Goal: Task Accomplishment & Management: Manage account settings

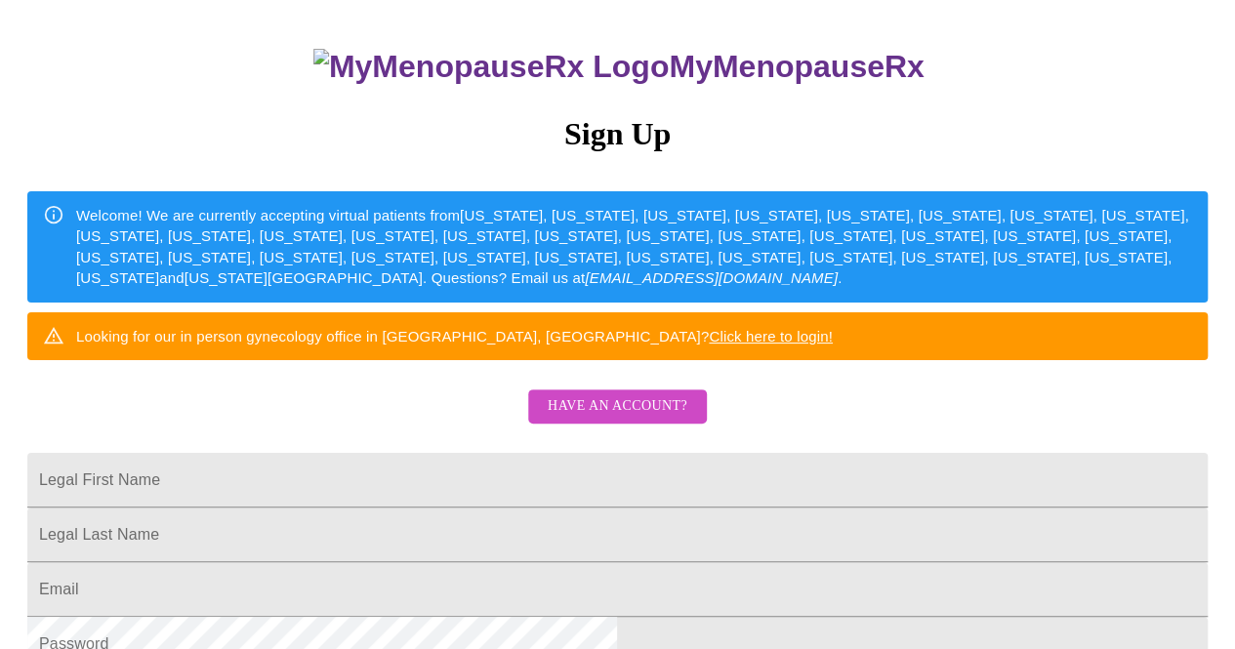
scroll to position [121, 0]
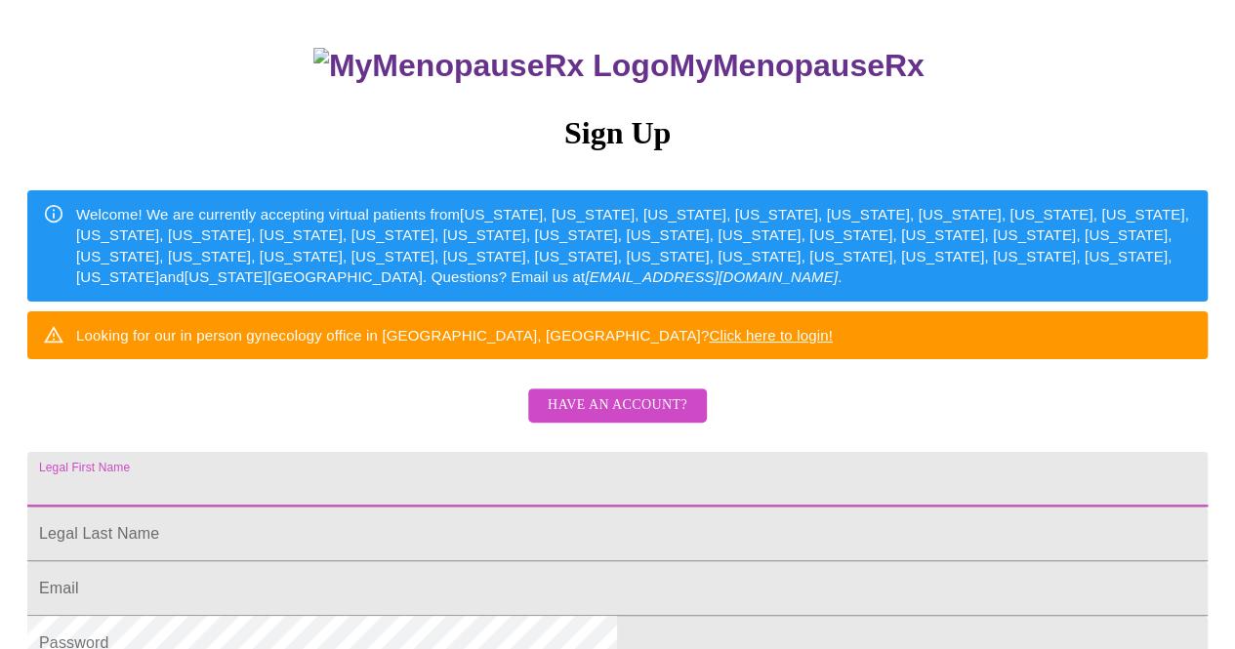
click at [506, 507] on input "Legal First Name" at bounding box center [617, 479] width 1180 height 55
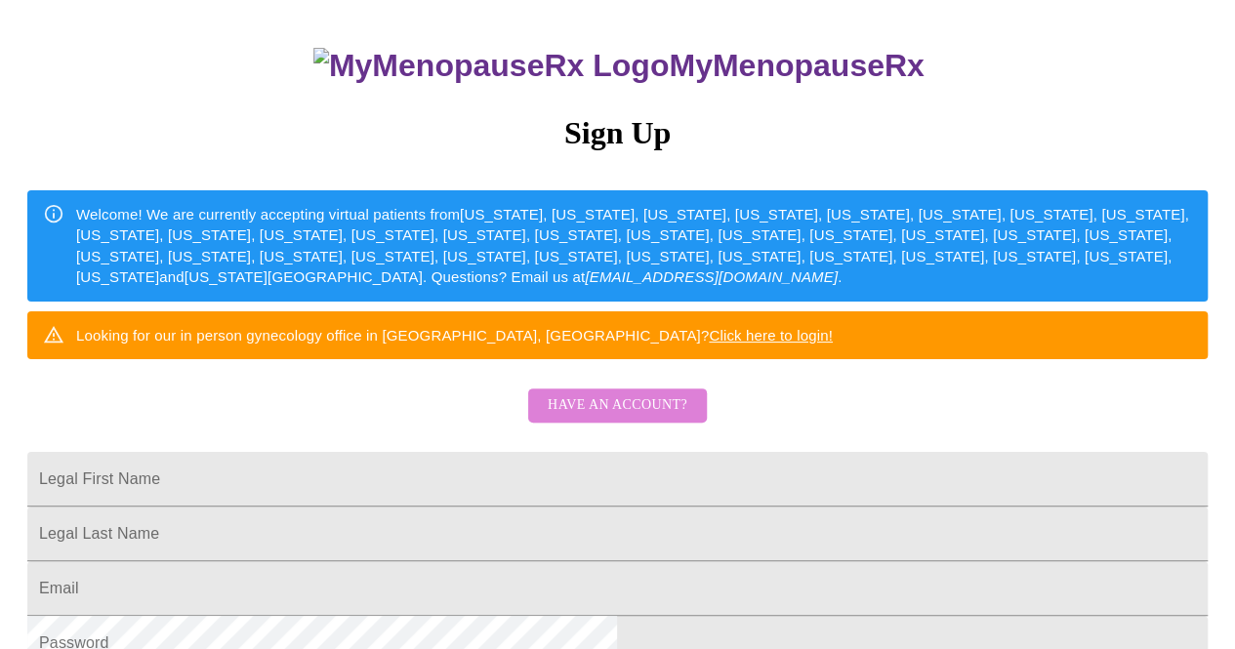
click at [675, 418] on span "Have an account?" at bounding box center [618, 405] width 140 height 24
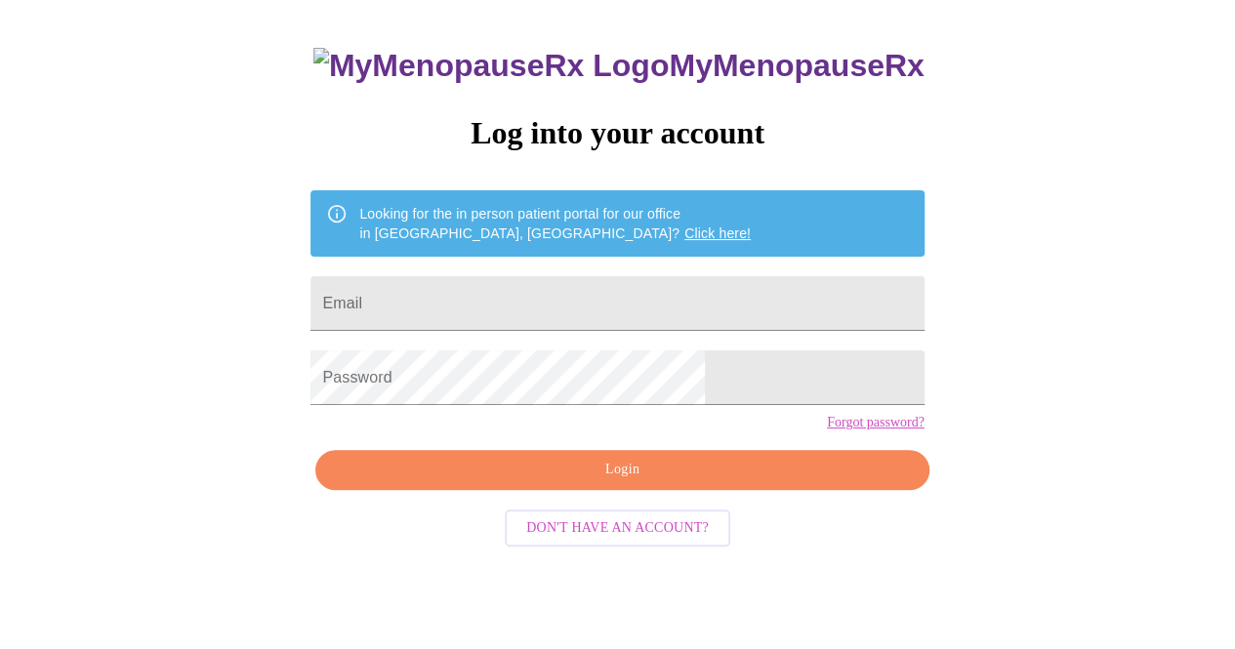
scroll to position [61, 0]
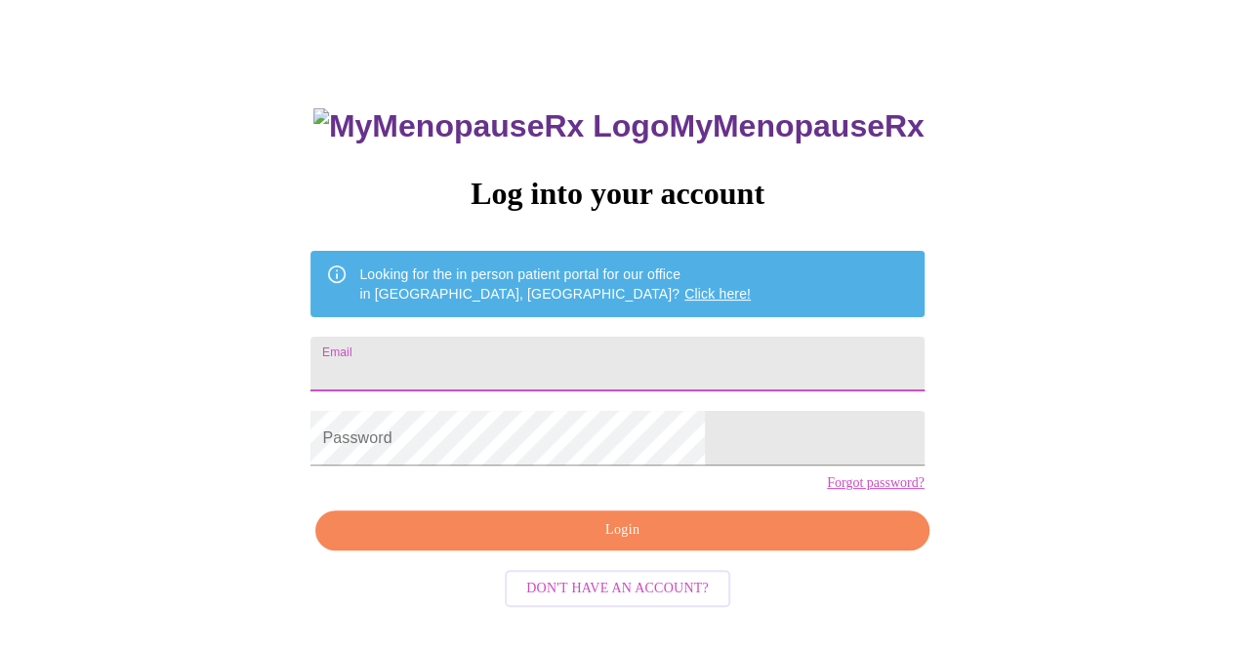
click at [550, 370] on input "Email" at bounding box center [616, 364] width 613 height 55
type input "[EMAIL_ADDRESS][DOMAIN_NAME]"
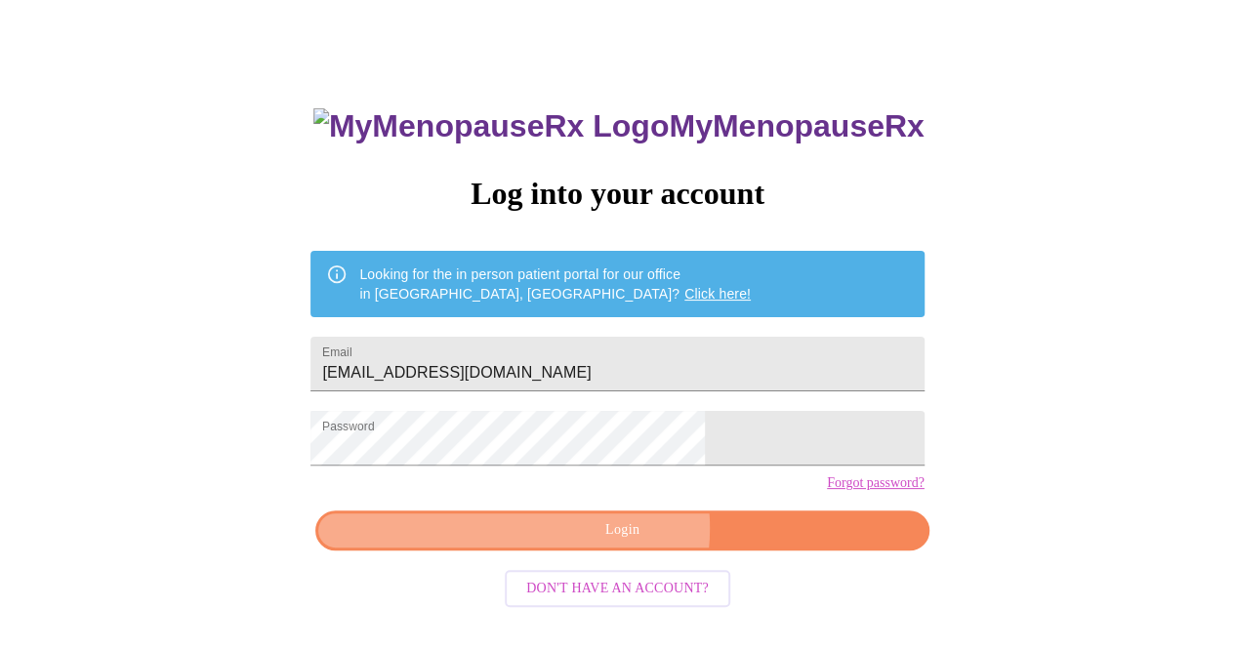
click at [613, 543] on span "Login" at bounding box center [622, 530] width 568 height 24
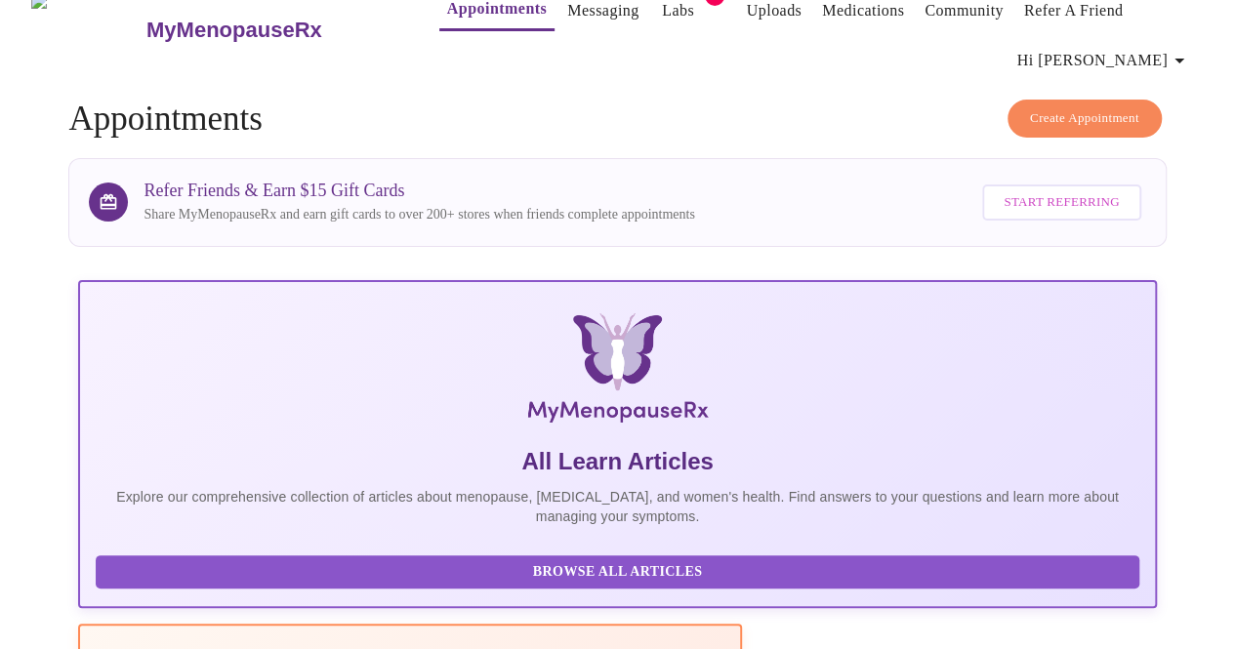
scroll to position [60, 0]
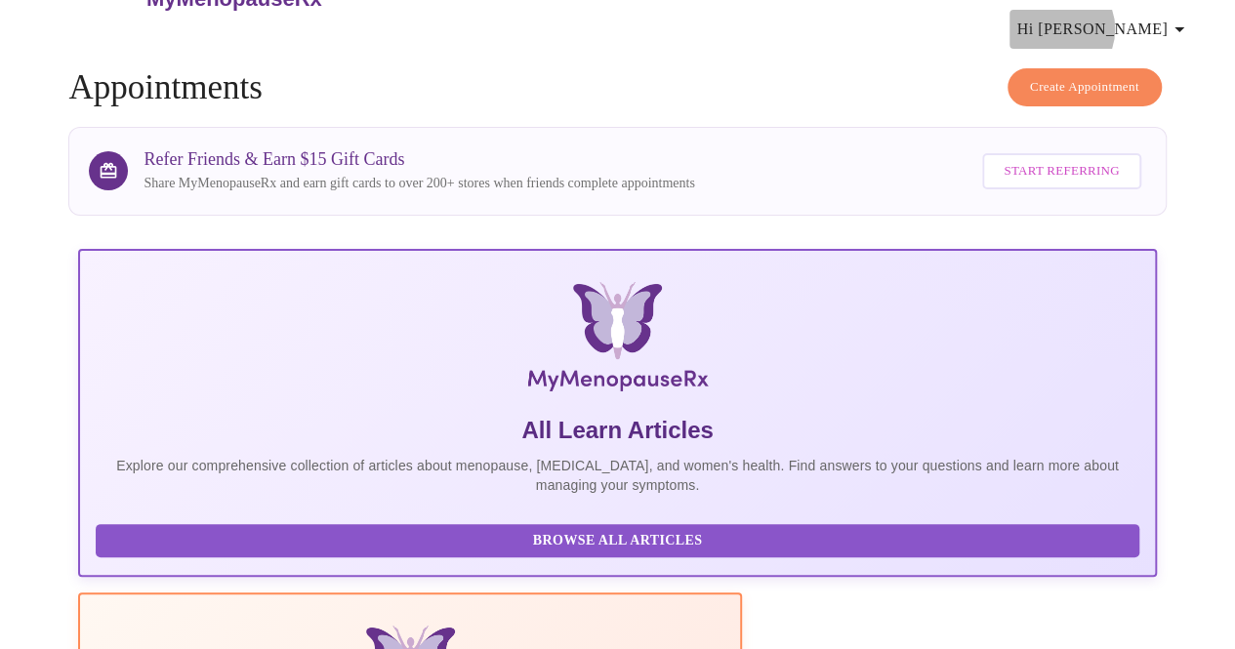
click at [1151, 20] on span "Hi [PERSON_NAME]" at bounding box center [1104, 29] width 174 height 27
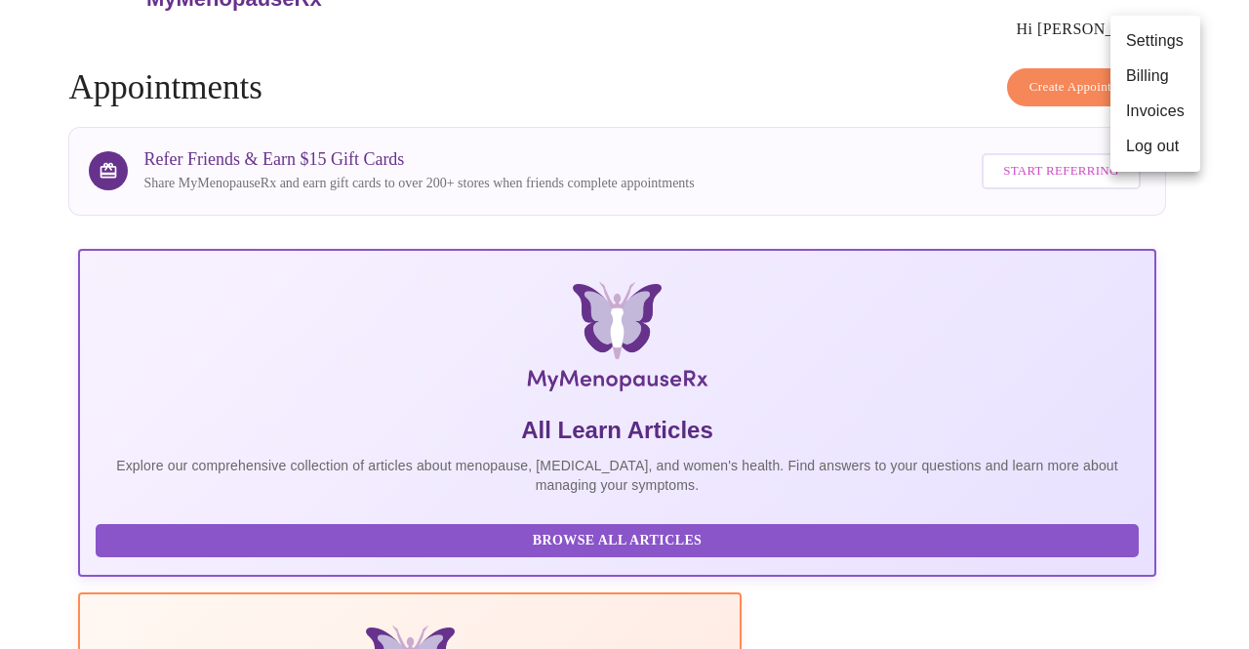
click at [775, 618] on div at bounding box center [624, 324] width 1249 height 649
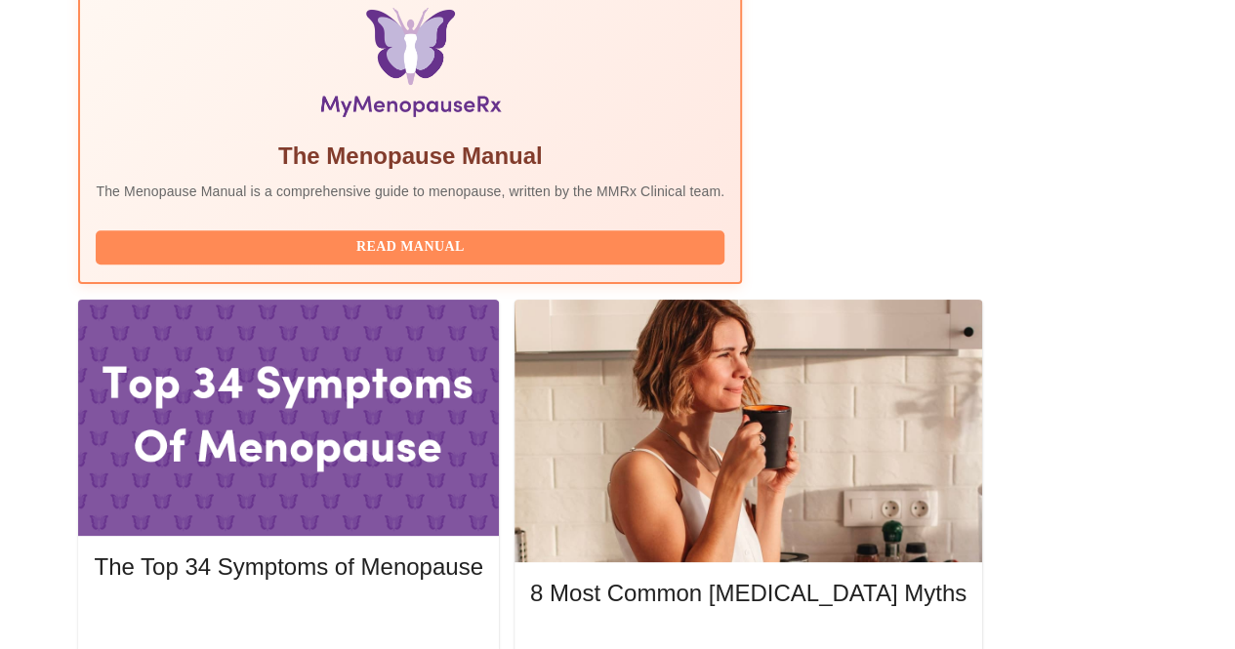
scroll to position [678, 0]
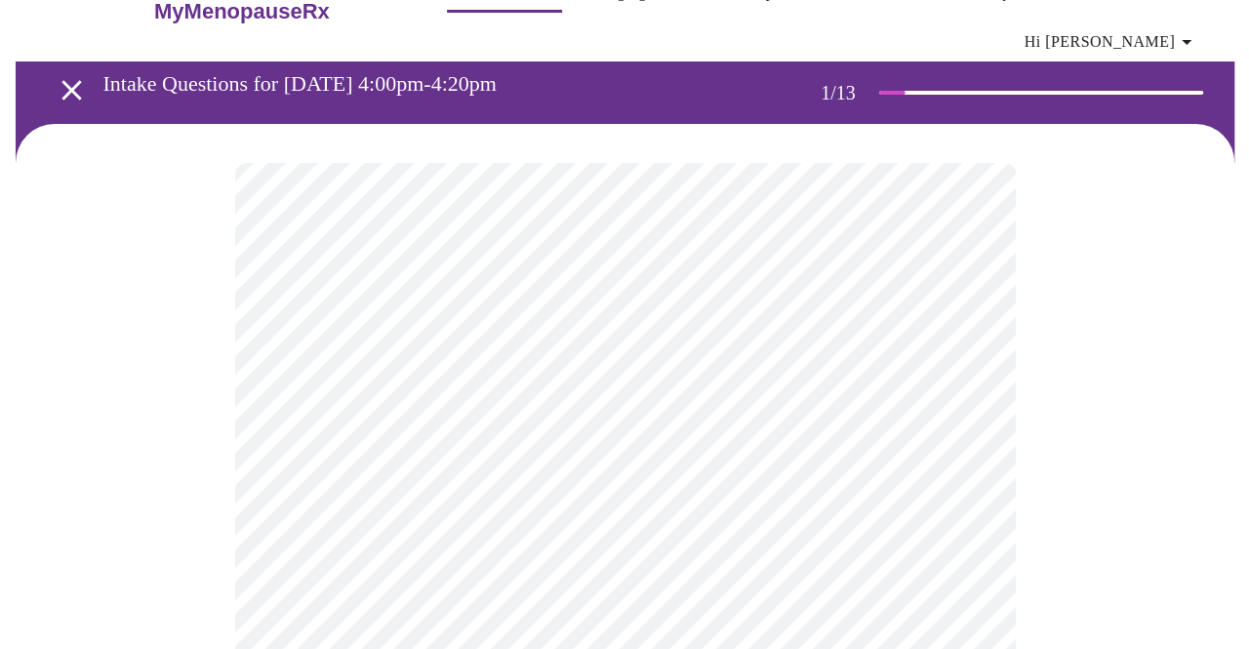
scroll to position [49, 0]
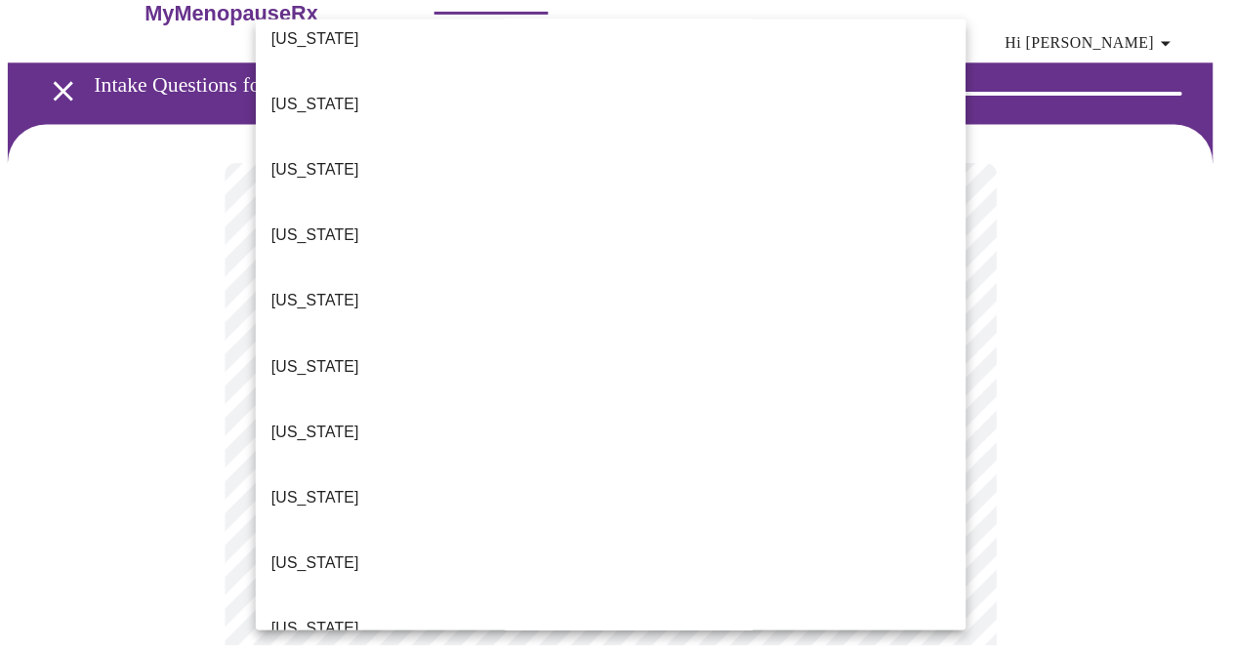
scroll to position [96, 0]
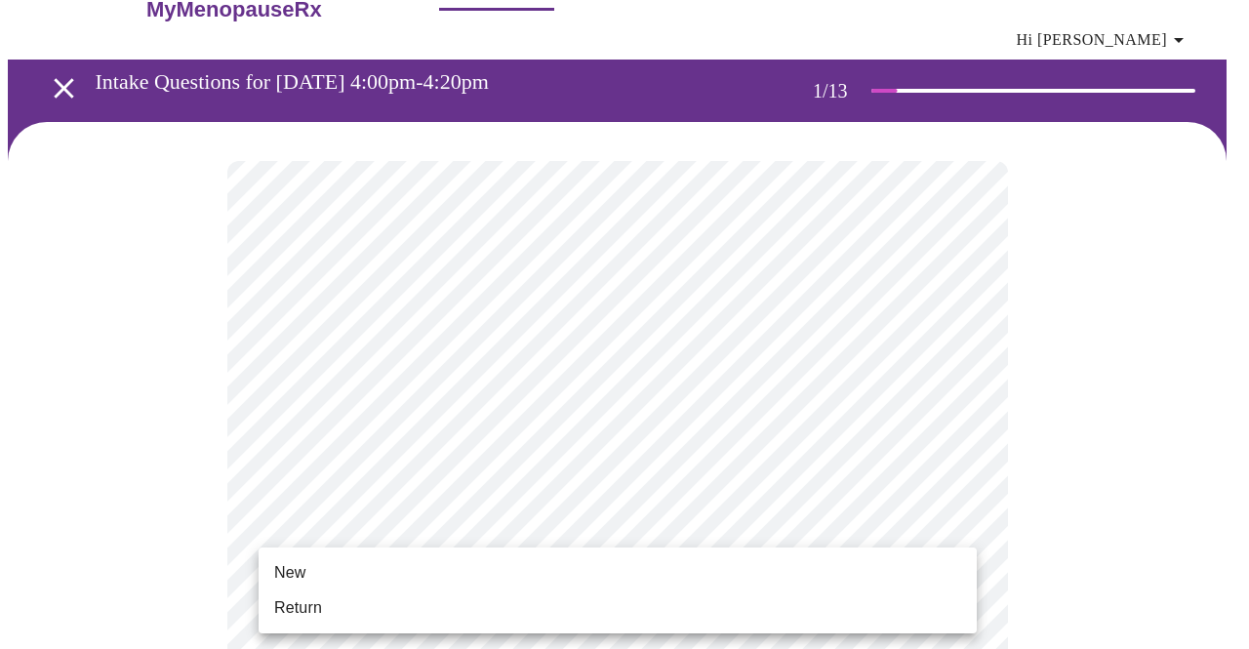
click at [408, 581] on li "New" at bounding box center [618, 572] width 718 height 35
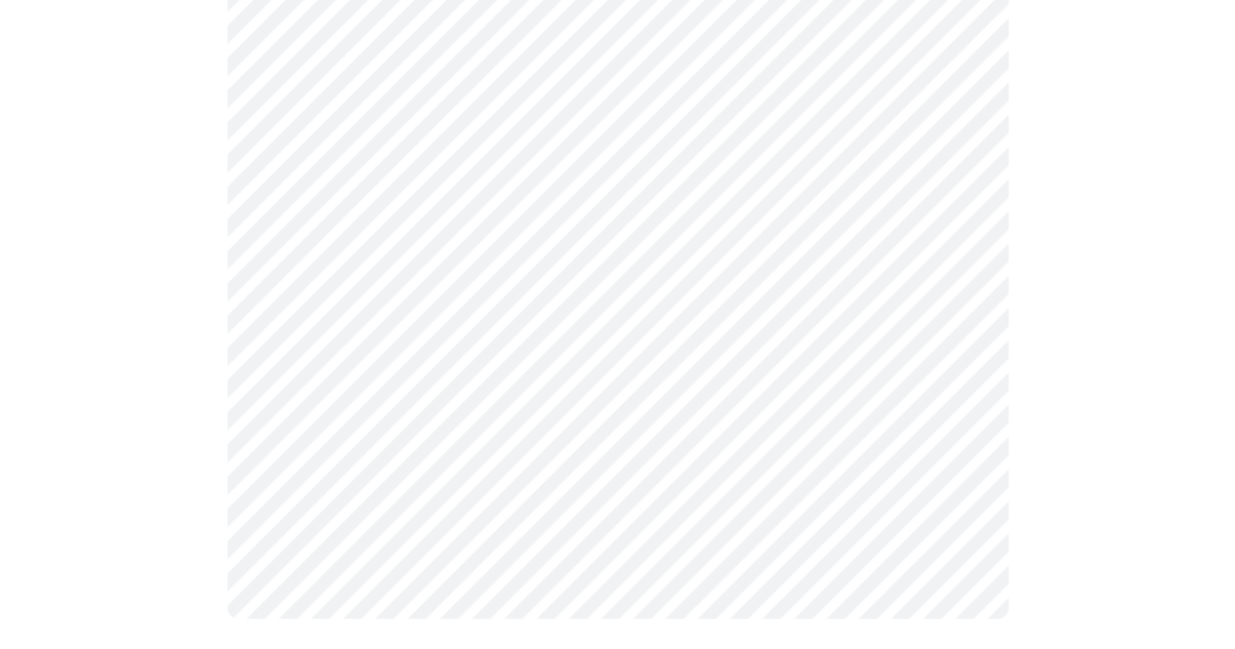
scroll to position [0, 0]
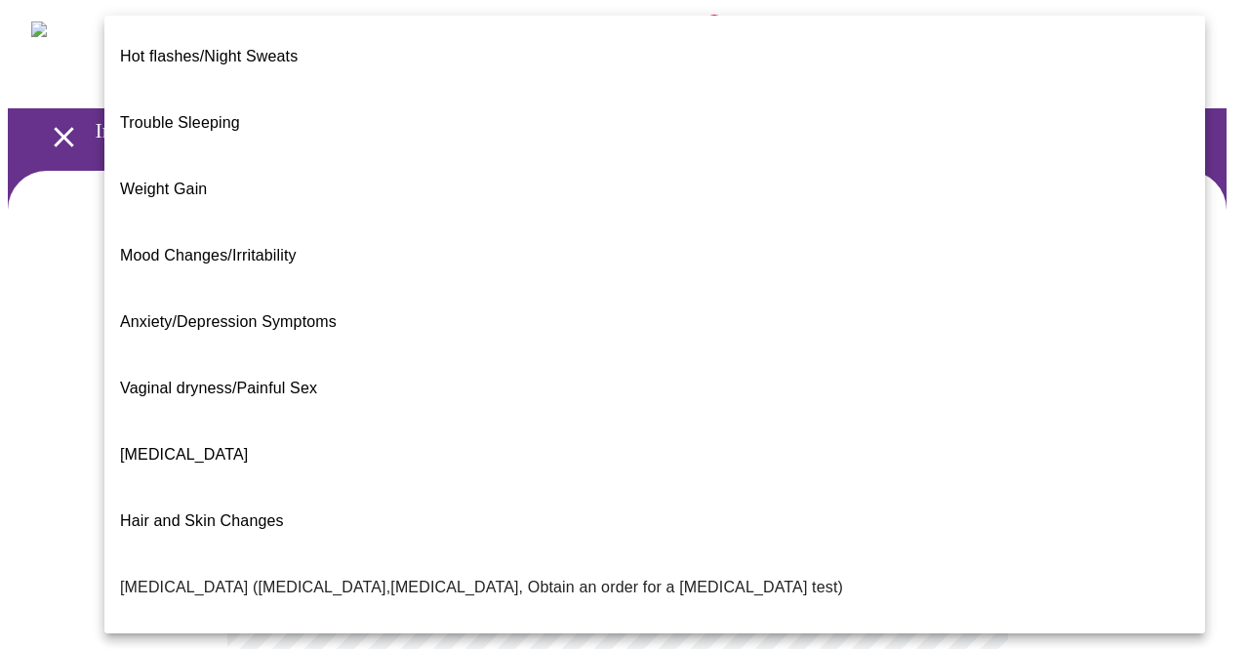
click at [589, 425] on body "MyMenopauseRx Appointments Messaging Labs 1 Uploads Medications Community Refer…" at bounding box center [625, 607] width 1234 height 1199
click at [61, 215] on div at bounding box center [624, 324] width 1249 height 649
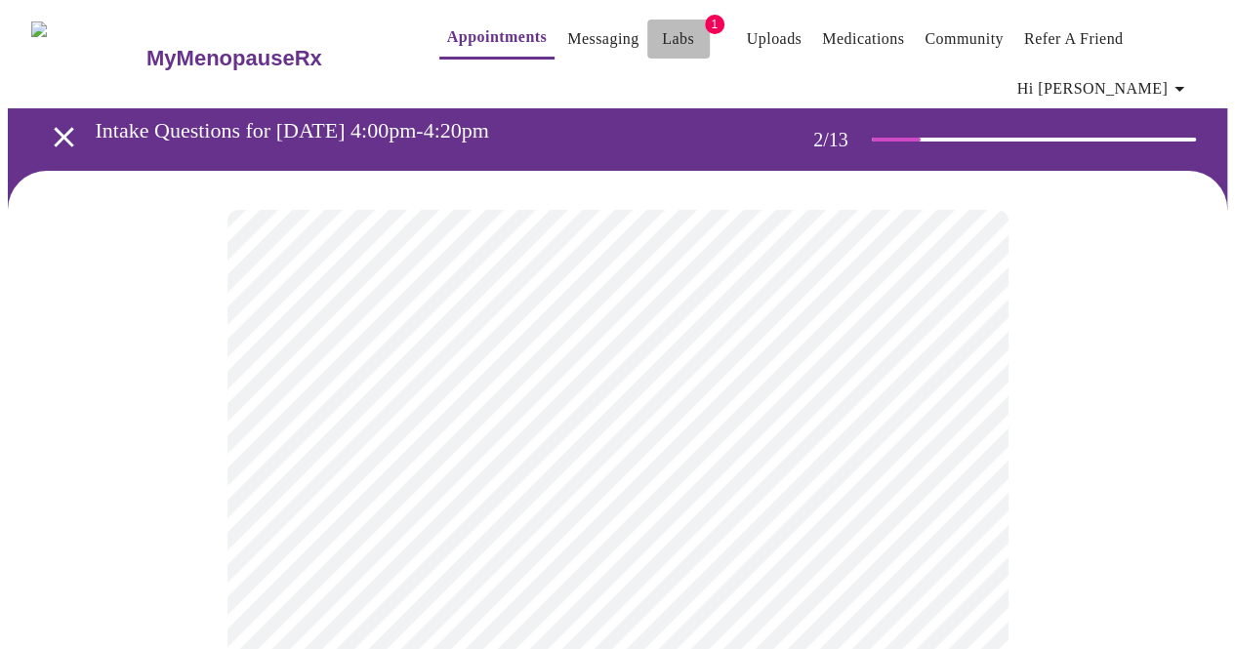
click at [661, 32] on span "Labs" at bounding box center [678, 38] width 47 height 27
click at [662, 33] on link "Labs" at bounding box center [678, 38] width 32 height 27
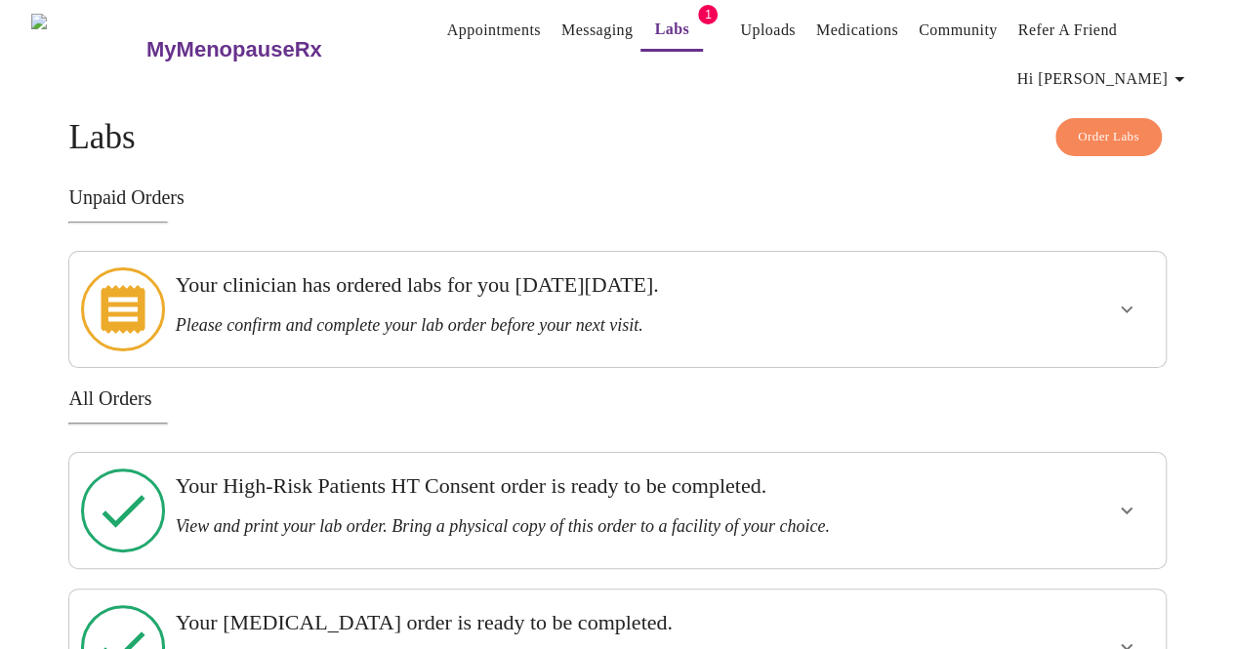
scroll to position [10, 0]
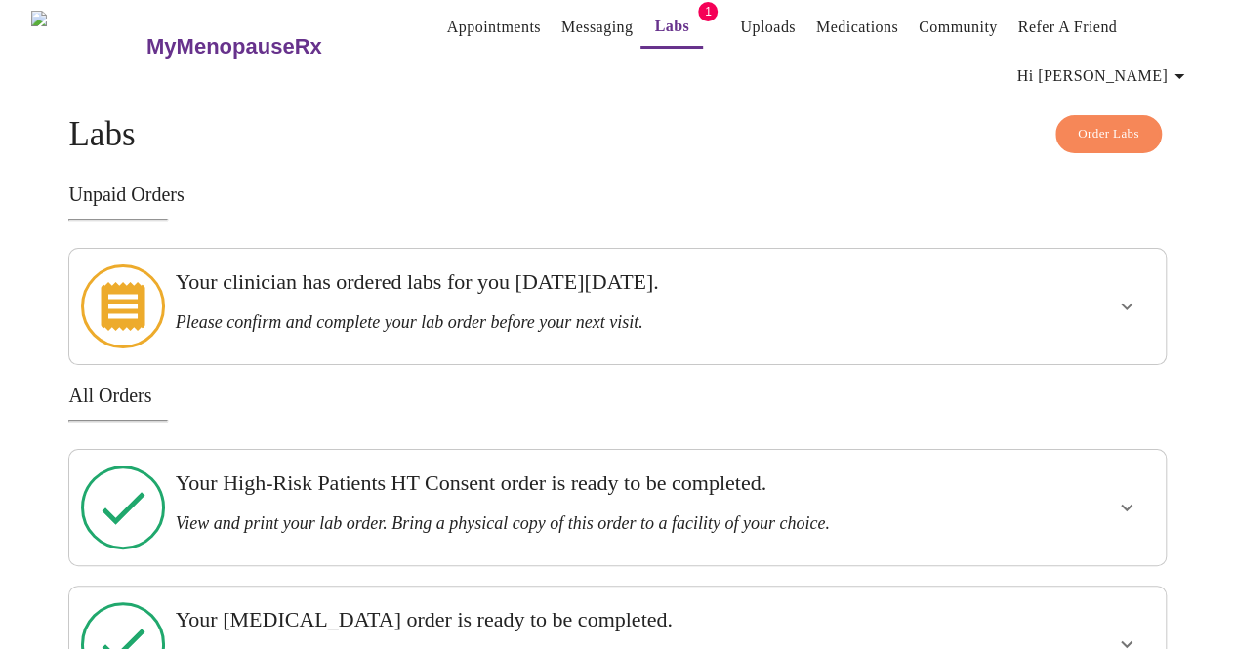
click at [674, 297] on div "Your clinician has ordered labs for you [DATE][DATE]. Please confirm and comple…" at bounding box center [565, 300] width 779 height 63
click at [1127, 297] on icon "show more" at bounding box center [1126, 306] width 23 height 23
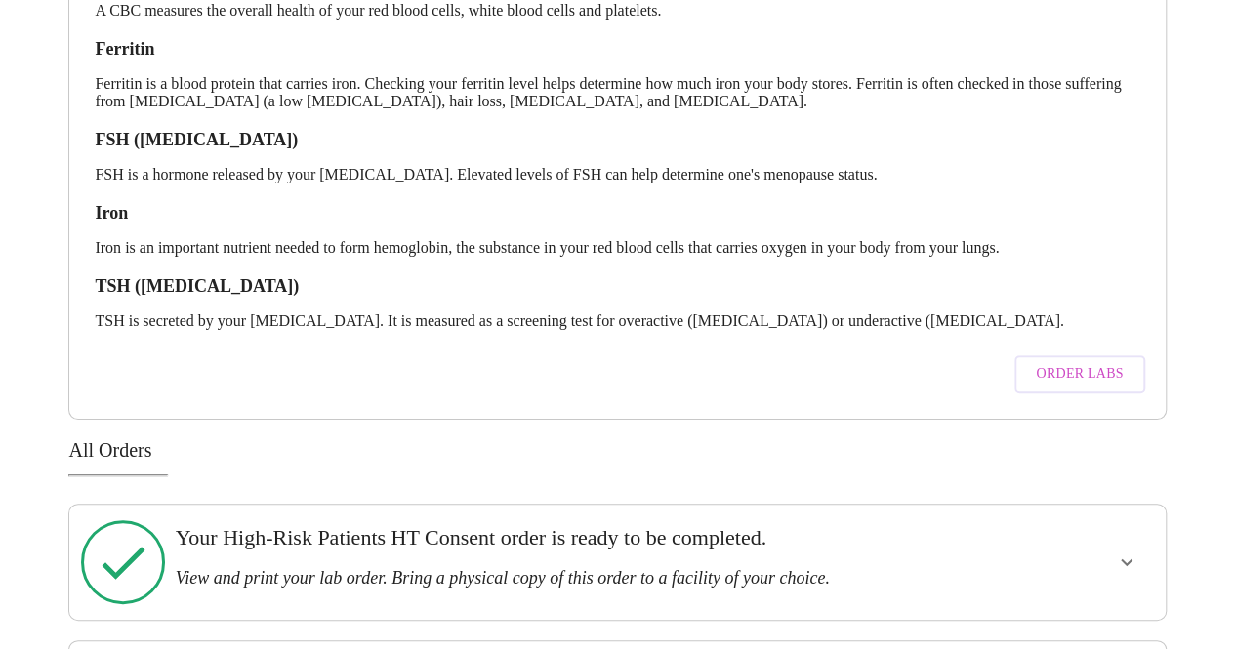
scroll to position [408, 0]
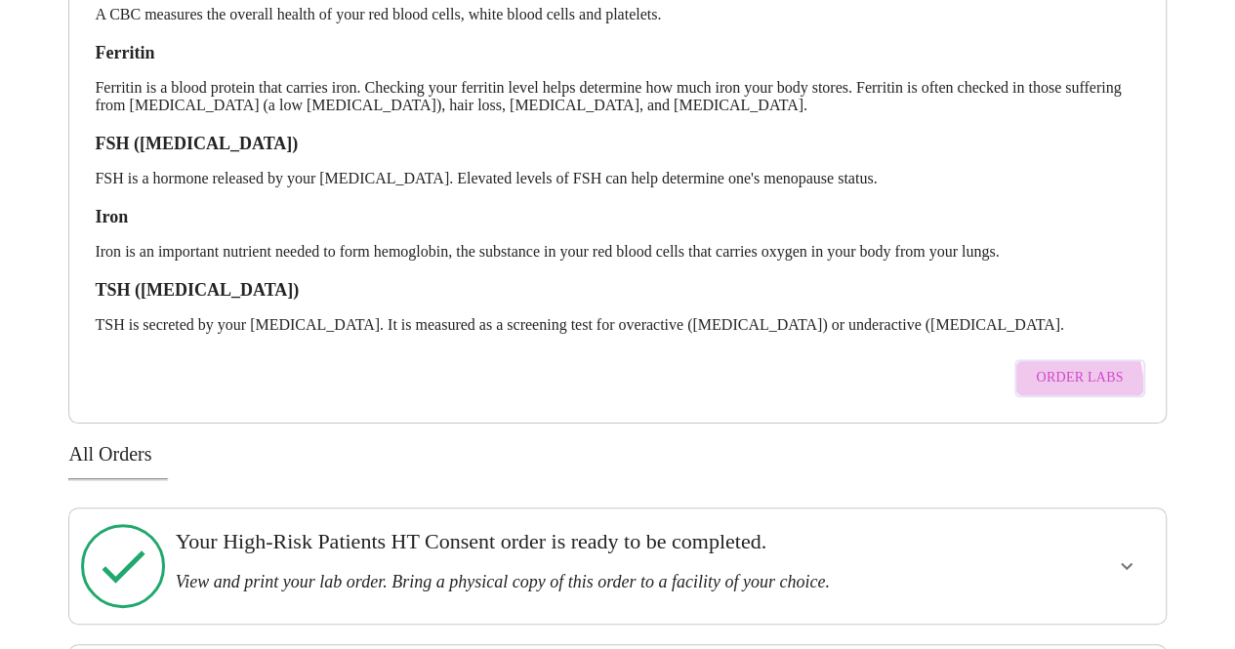
click at [1066, 366] on span "Order Labs" at bounding box center [1078, 378] width 87 height 24
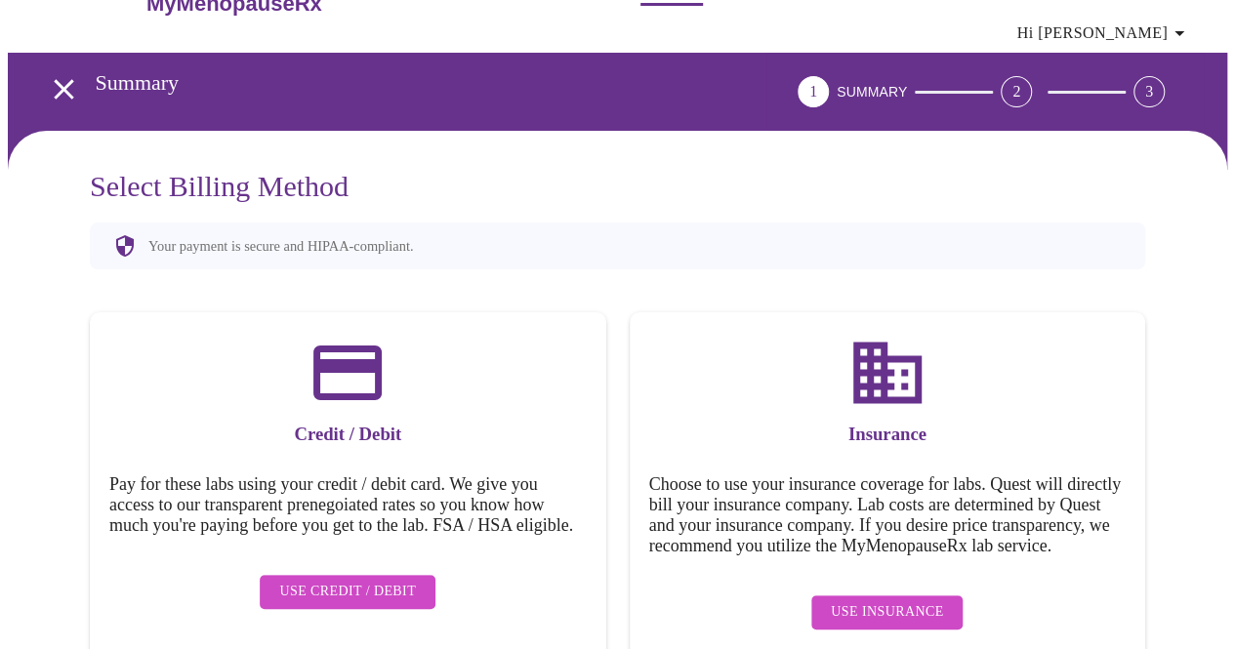
scroll to position [51, 0]
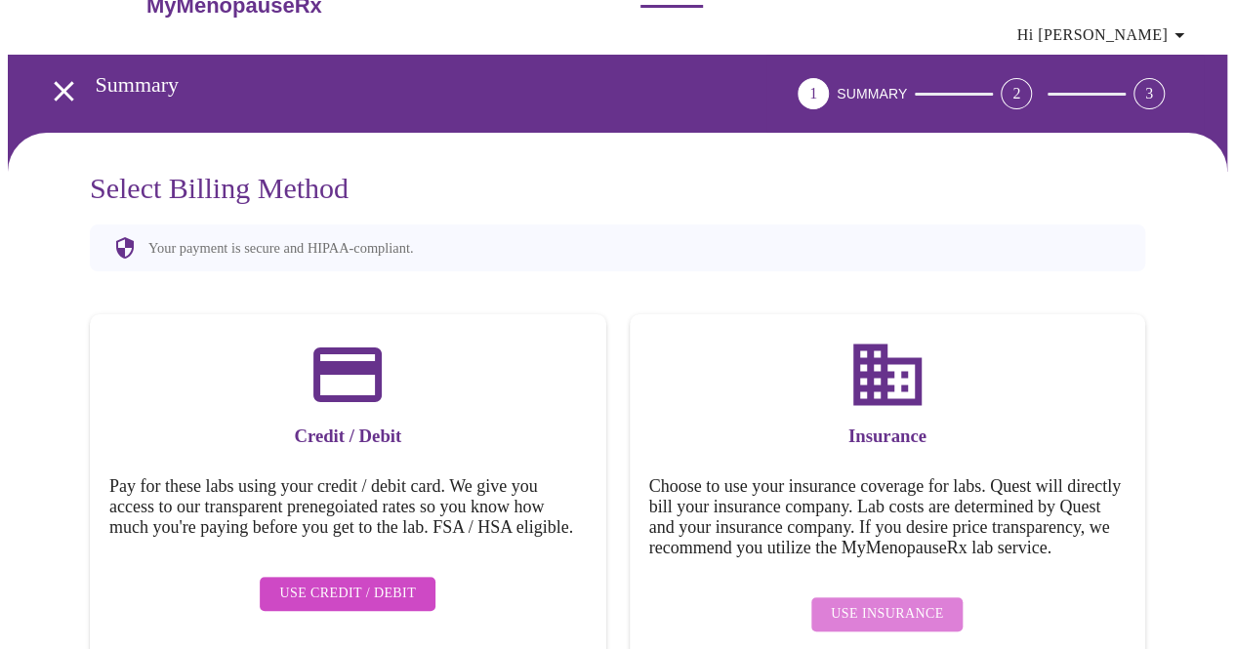
click at [914, 621] on span "Use Insurance" at bounding box center [887, 614] width 112 height 24
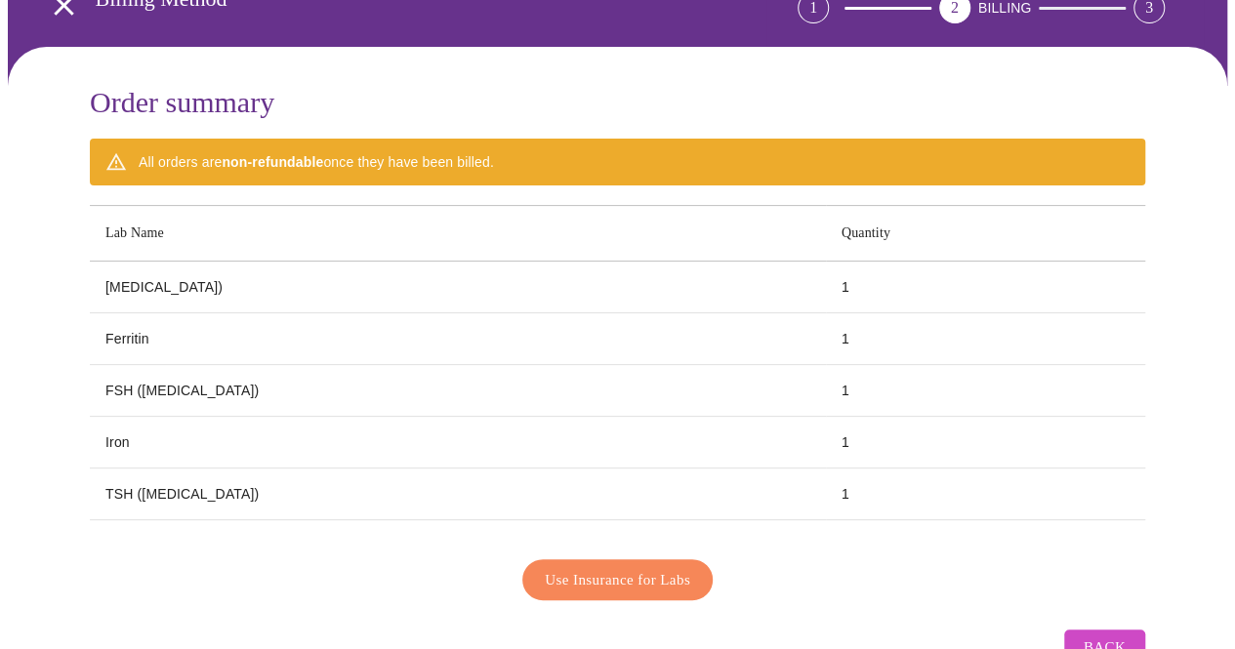
scroll to position [139, 0]
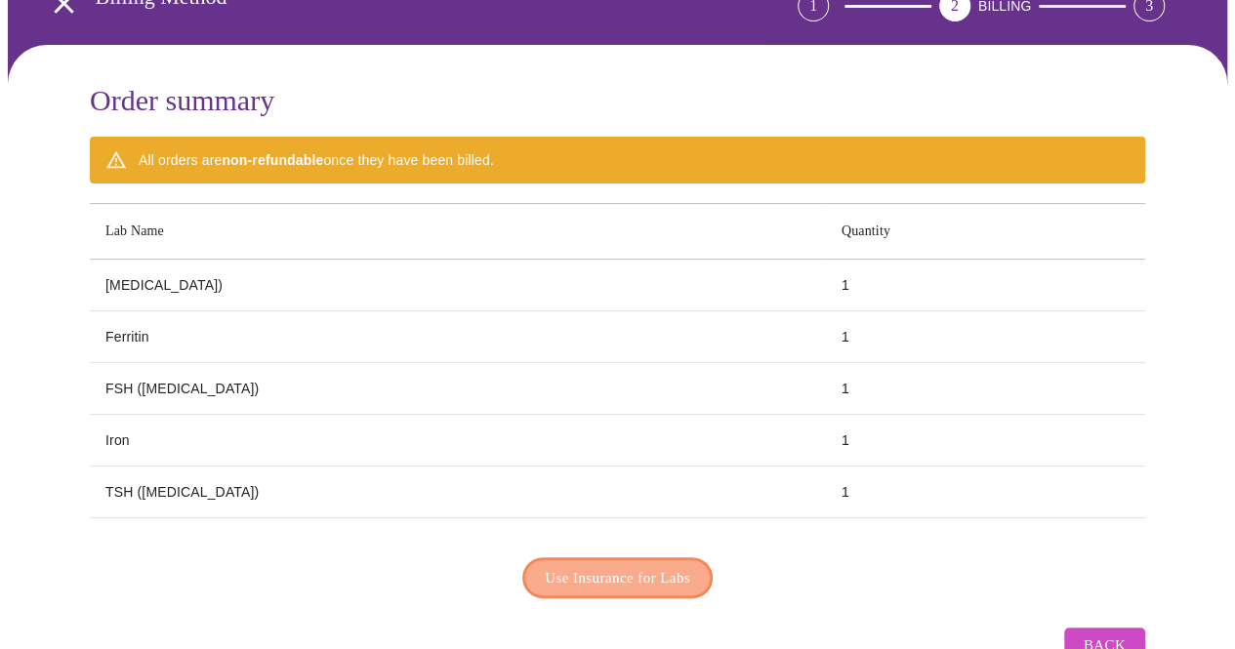
click at [651, 575] on span "Use Insurance for Labs" at bounding box center [617, 577] width 145 height 25
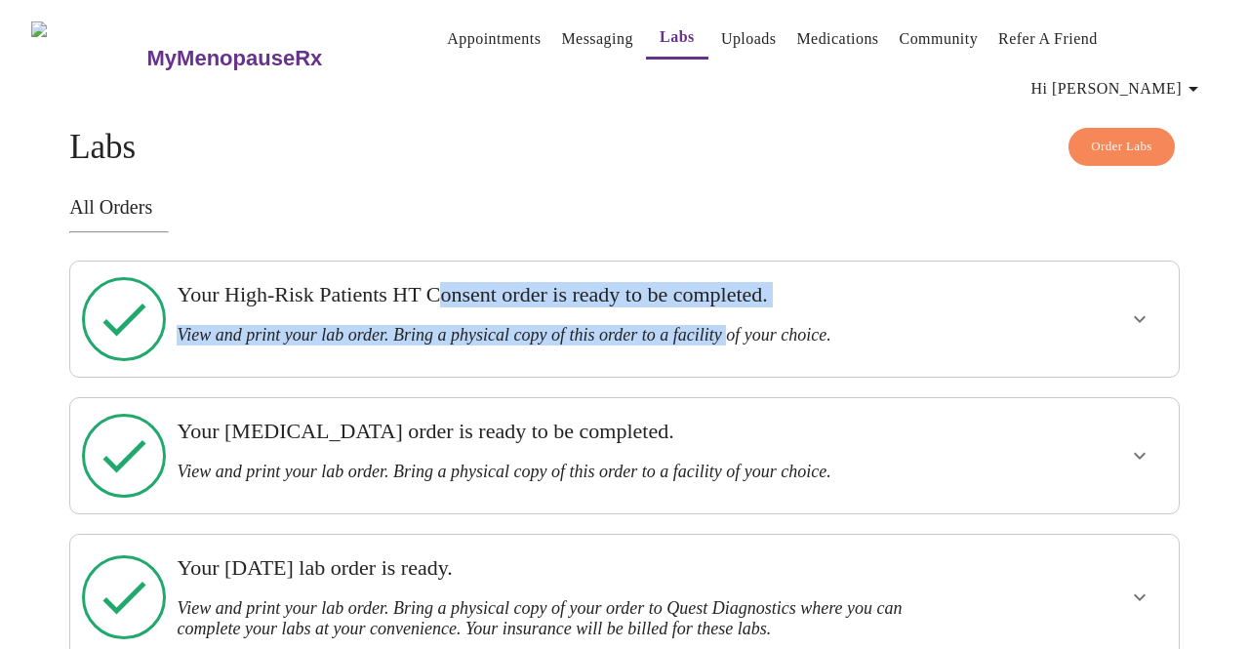
drag, startPoint x: 440, startPoint y: 268, endPoint x: 762, endPoint y: 319, distance: 326.0
click at [762, 319] on div "Your High-Risk Patients HT Consent order is ready to be completed. View and pri…" at bounding box center [624, 319] width 1111 height 117
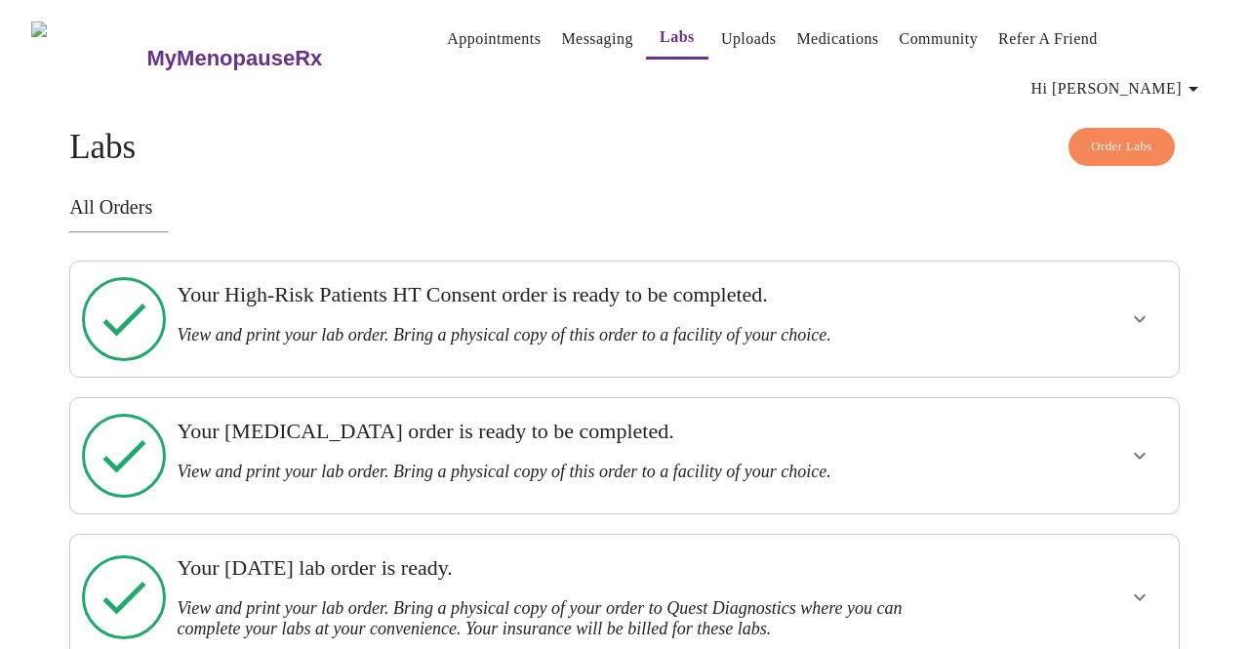
click at [1137, 269] on div at bounding box center [1080, 319] width 183 height 100
click at [1146, 307] on icon "show more" at bounding box center [1139, 318] width 23 height 23
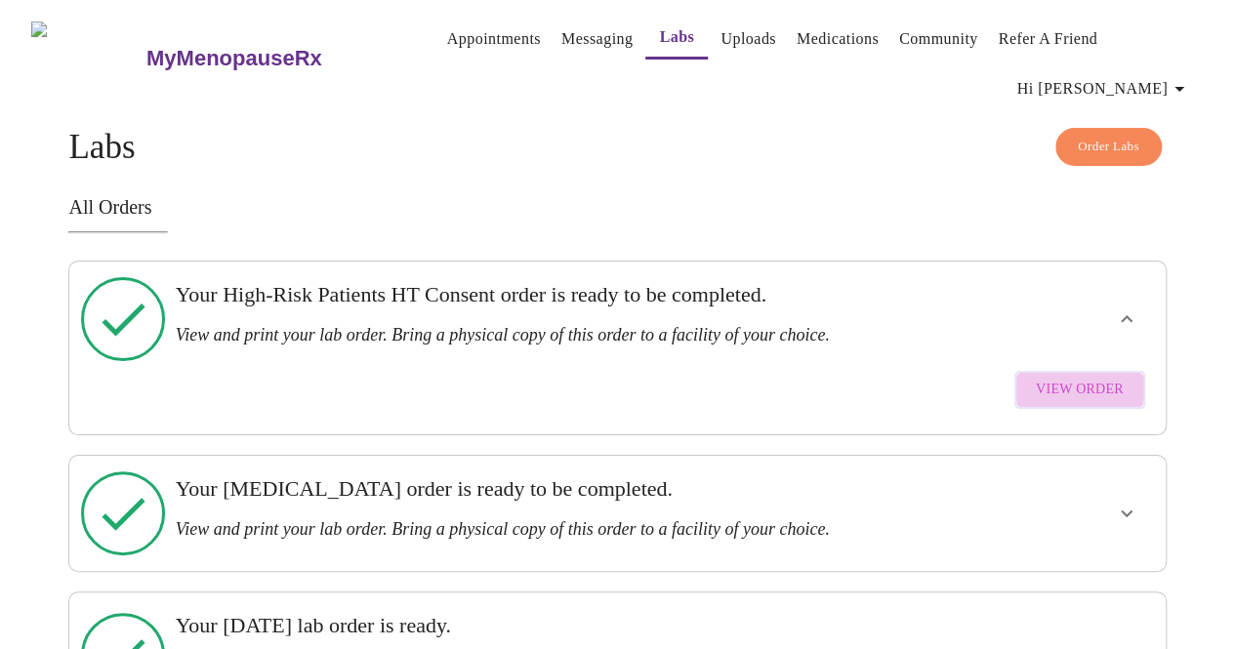
click at [1096, 378] on span "View Order" at bounding box center [1079, 390] width 88 height 24
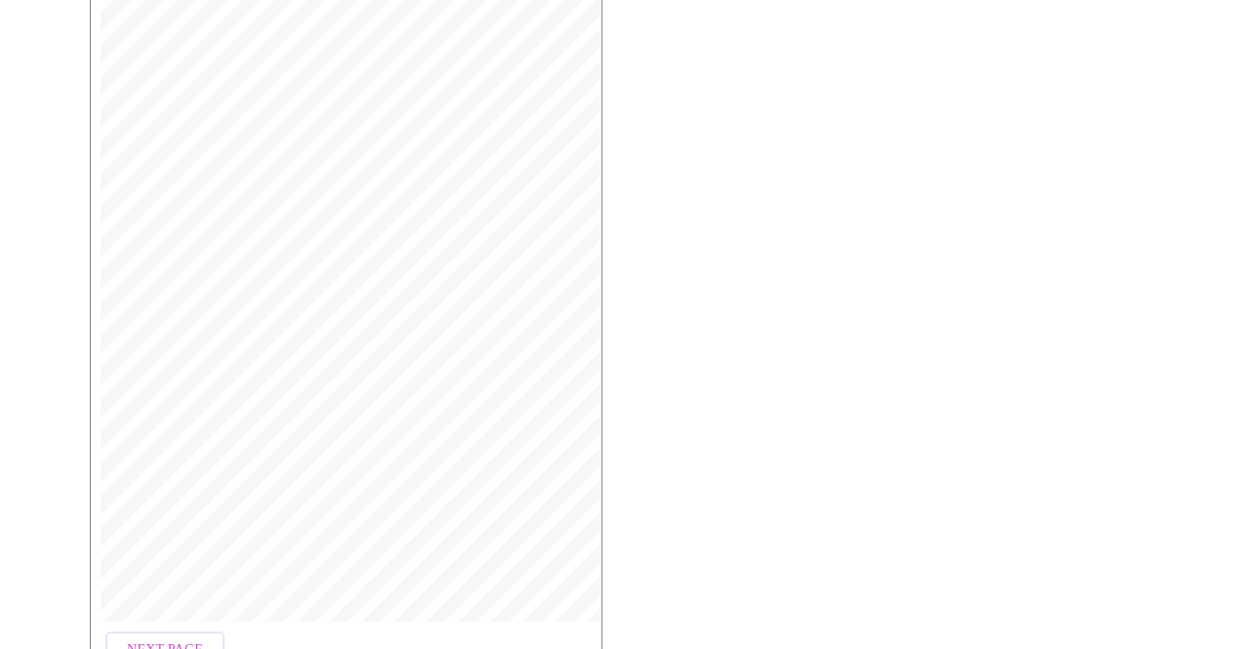
scroll to position [520, 0]
click at [156, 538] on span "Next Page" at bounding box center [165, 550] width 76 height 24
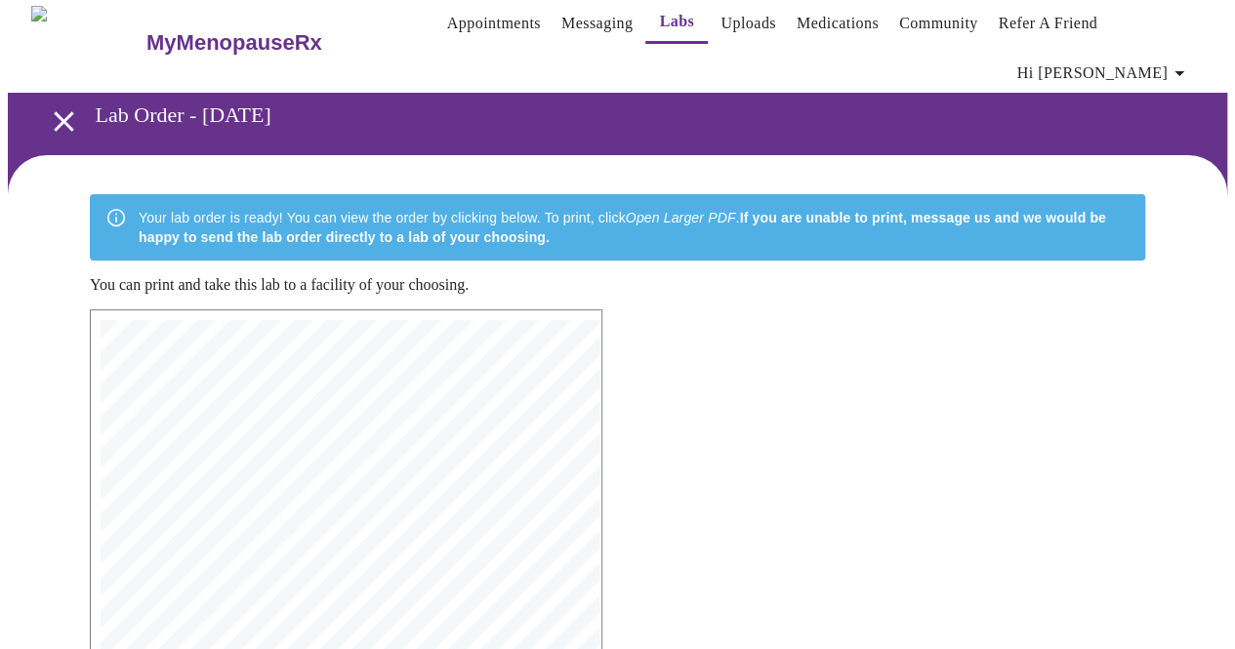
scroll to position [15, 0]
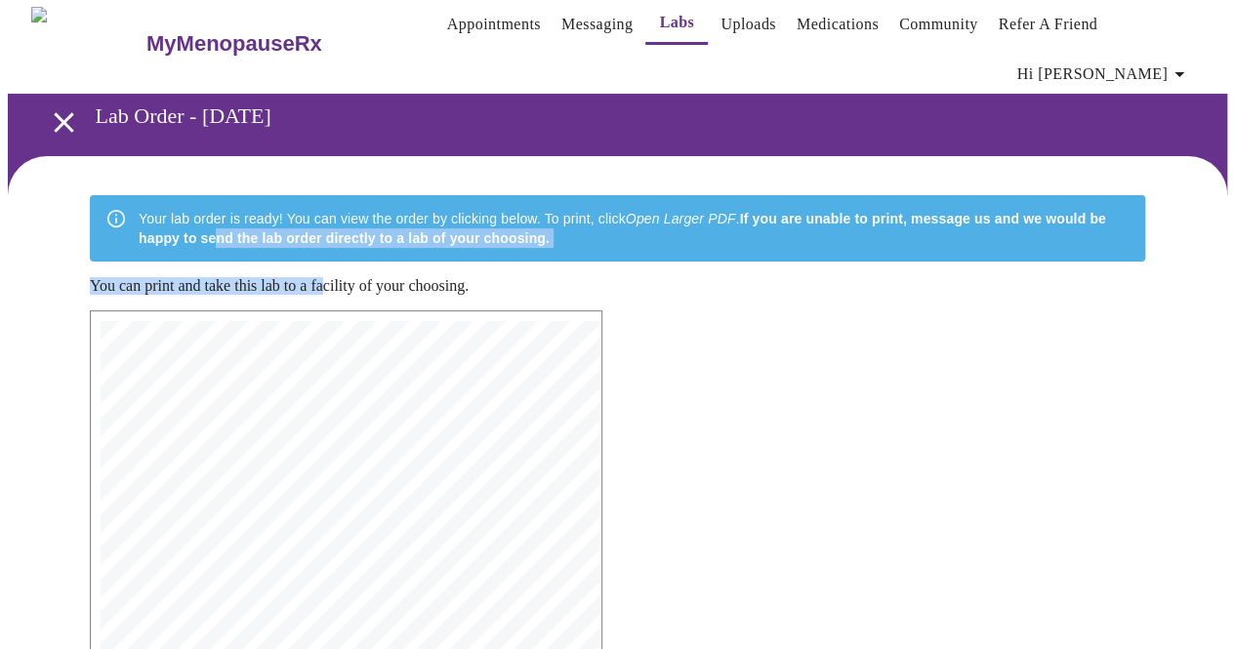
drag, startPoint x: 160, startPoint y: 193, endPoint x: 341, endPoint y: 237, distance: 185.8
click at [341, 277] on p "You can print and take this lab to a facility of your choosing." at bounding box center [617, 286] width 1055 height 18
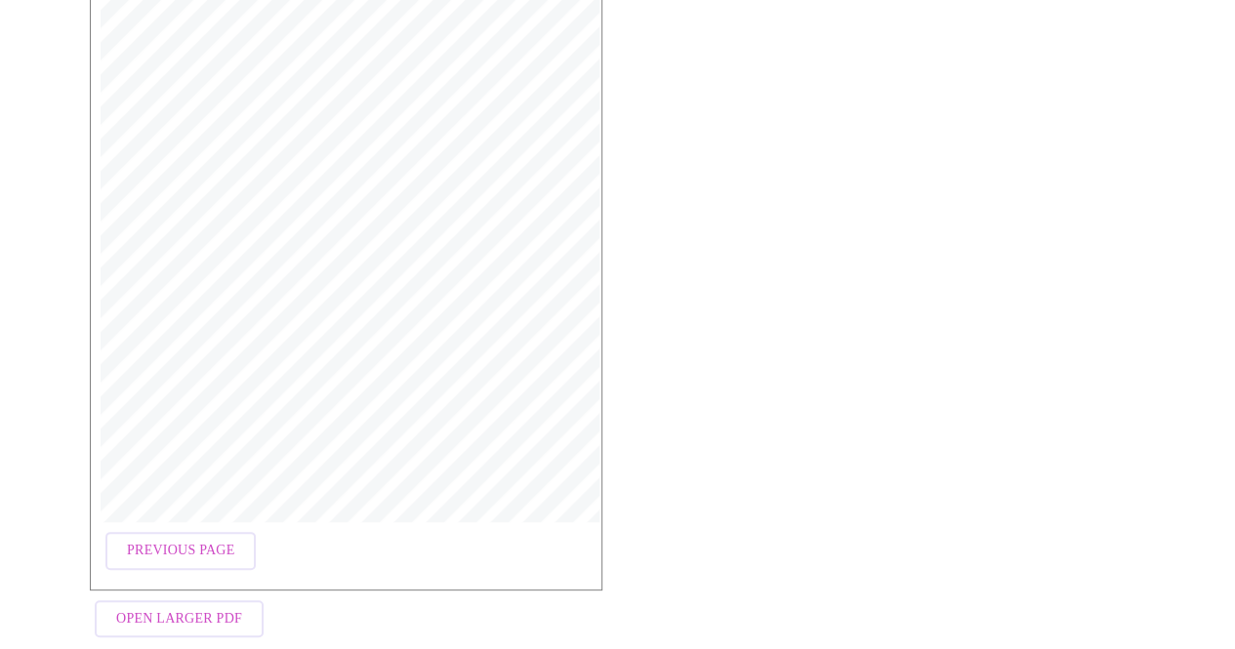
scroll to position [520, 0]
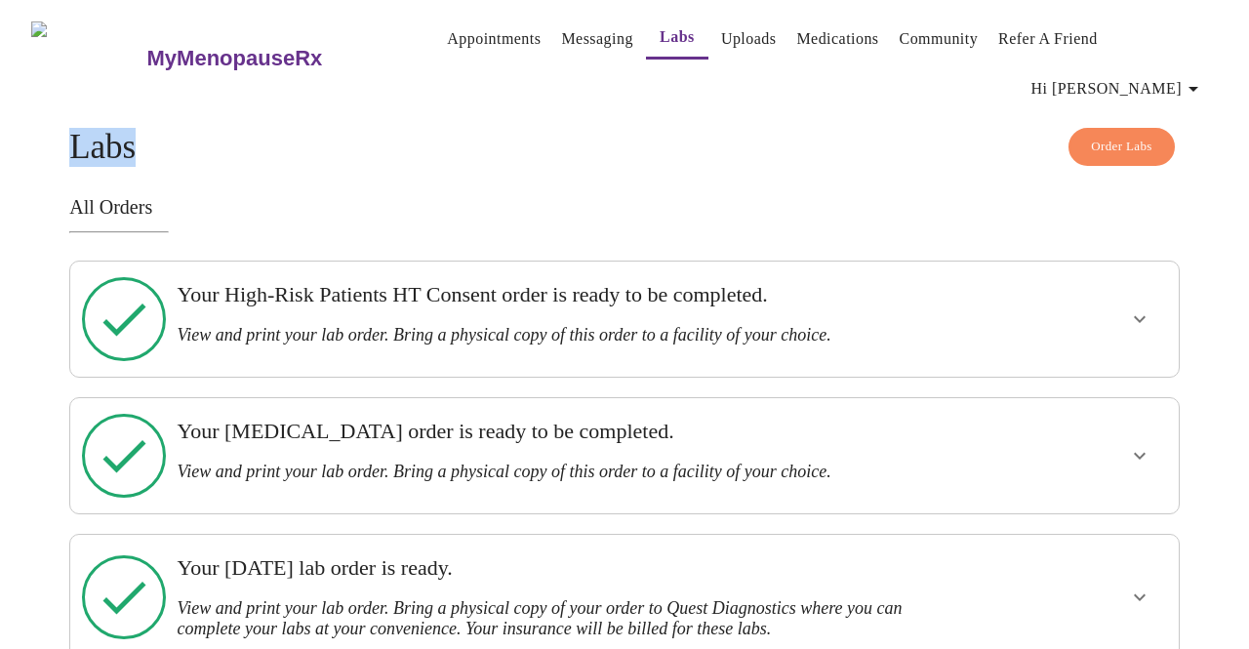
drag, startPoint x: 832, startPoint y: 121, endPoint x: 426, endPoint y: 31, distance: 415.8
click at [426, 31] on div "MyMenopauseRx Appointments Messaging Labs Uploads Medications Community Refer a…" at bounding box center [625, 334] width 1234 height 653
click at [447, 31] on link "Appointments" at bounding box center [494, 38] width 94 height 27
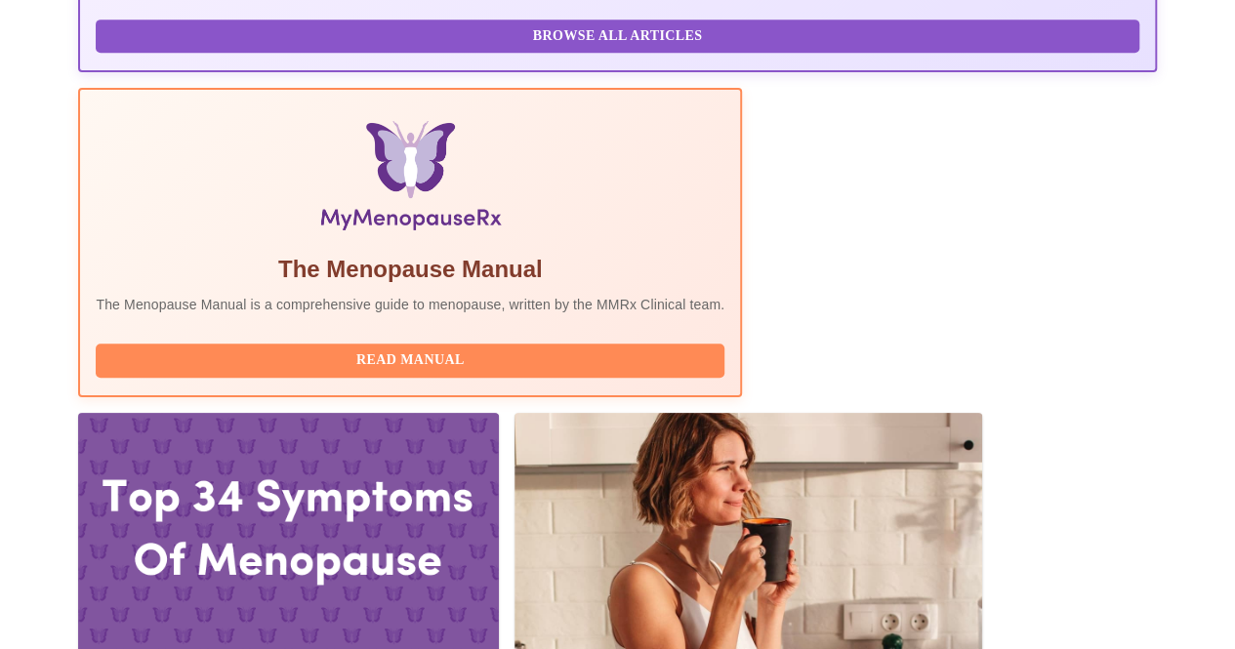
scroll to position [564, 0]
drag, startPoint x: 242, startPoint y: 212, endPoint x: 548, endPoint y: 238, distance: 307.6
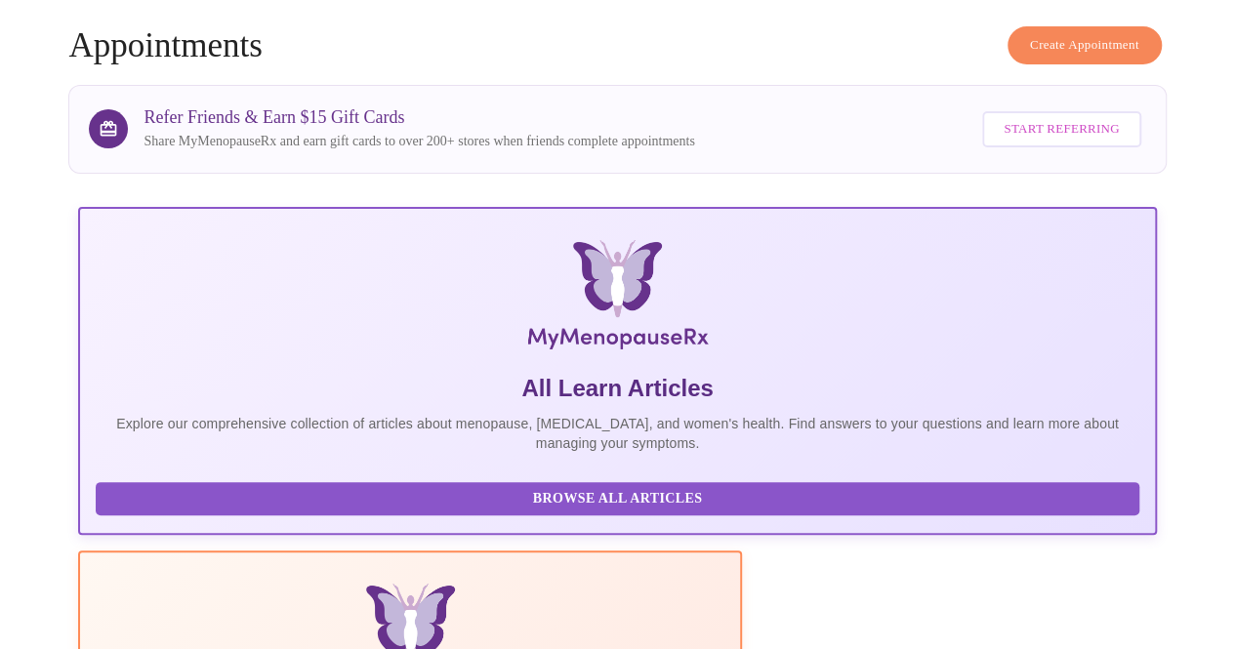
scroll to position [0, 0]
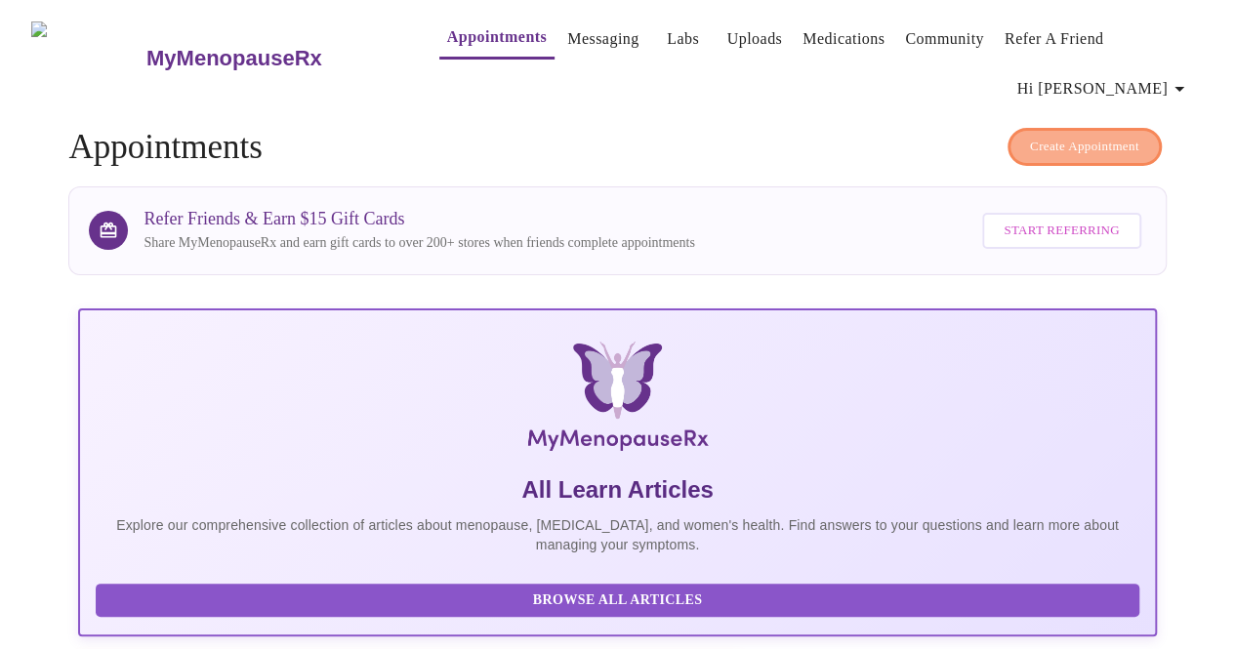
click at [1097, 136] on span "Create Appointment" at bounding box center [1084, 147] width 109 height 22
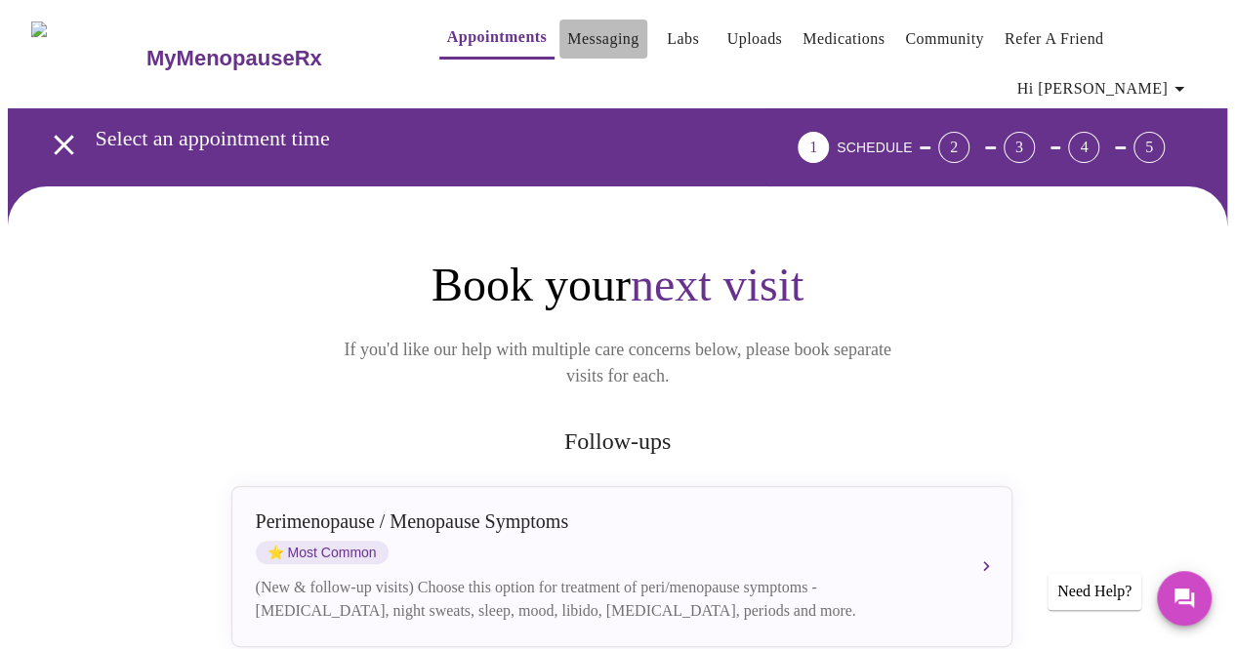
click at [567, 51] on link "Messaging" at bounding box center [602, 38] width 71 height 27
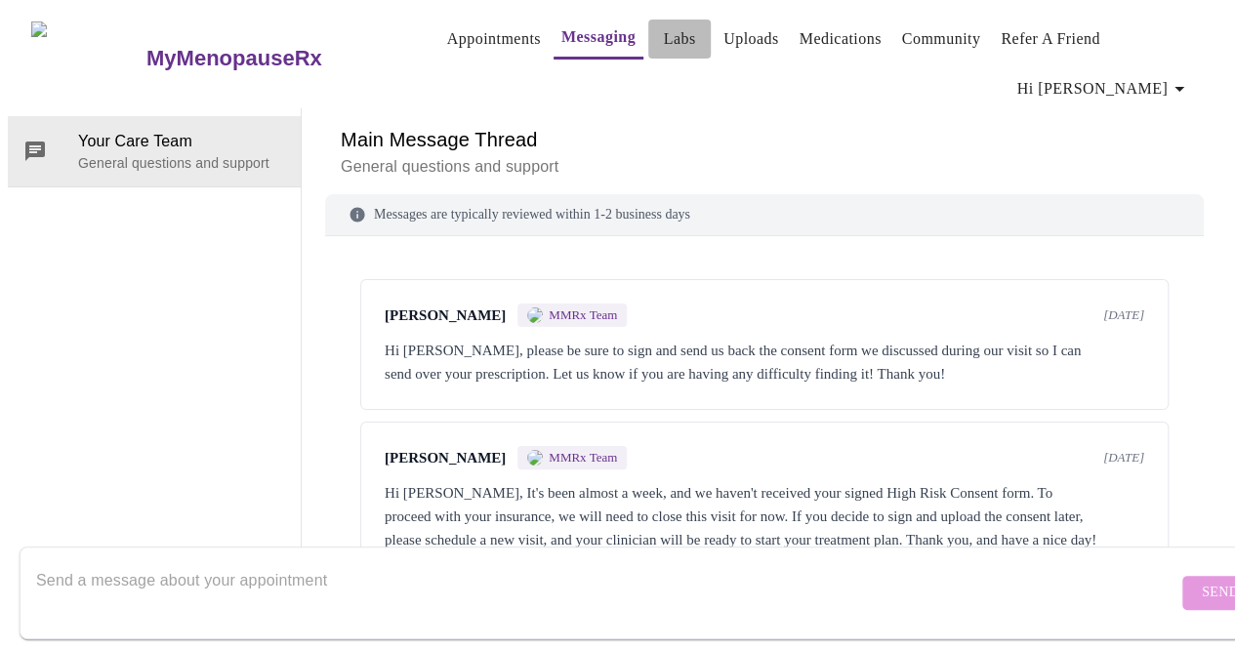
click at [664, 51] on link "Labs" at bounding box center [680, 38] width 32 height 27
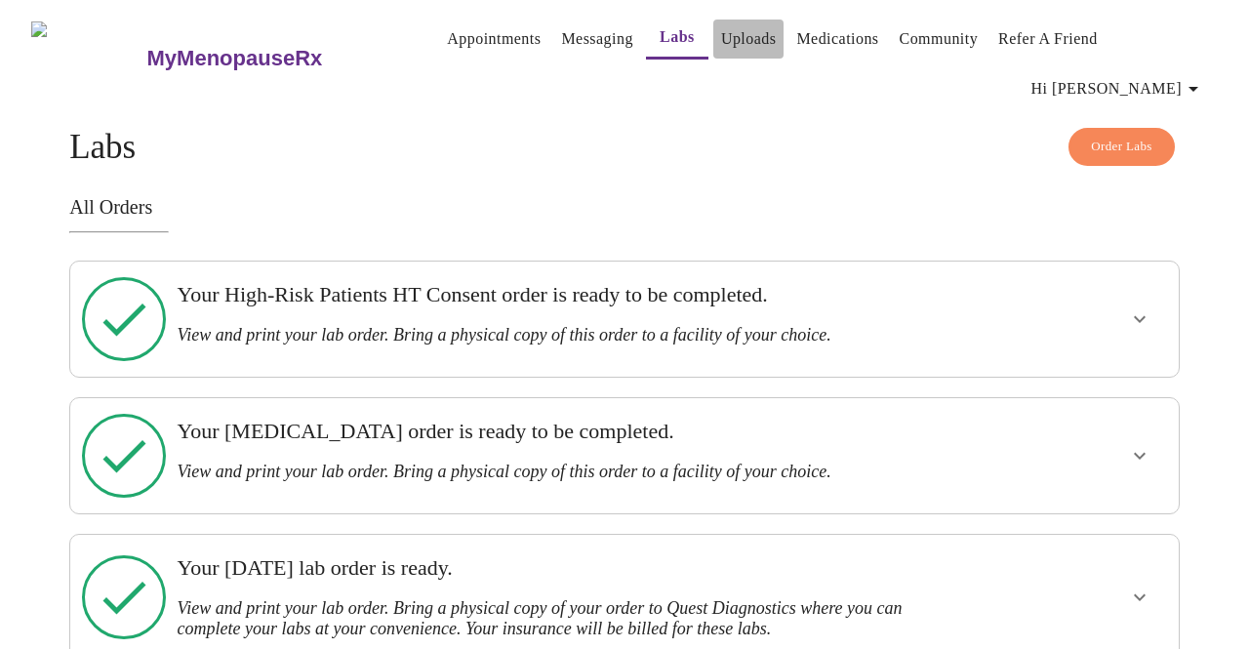
click at [721, 53] on link "Uploads" at bounding box center [749, 38] width 56 height 27
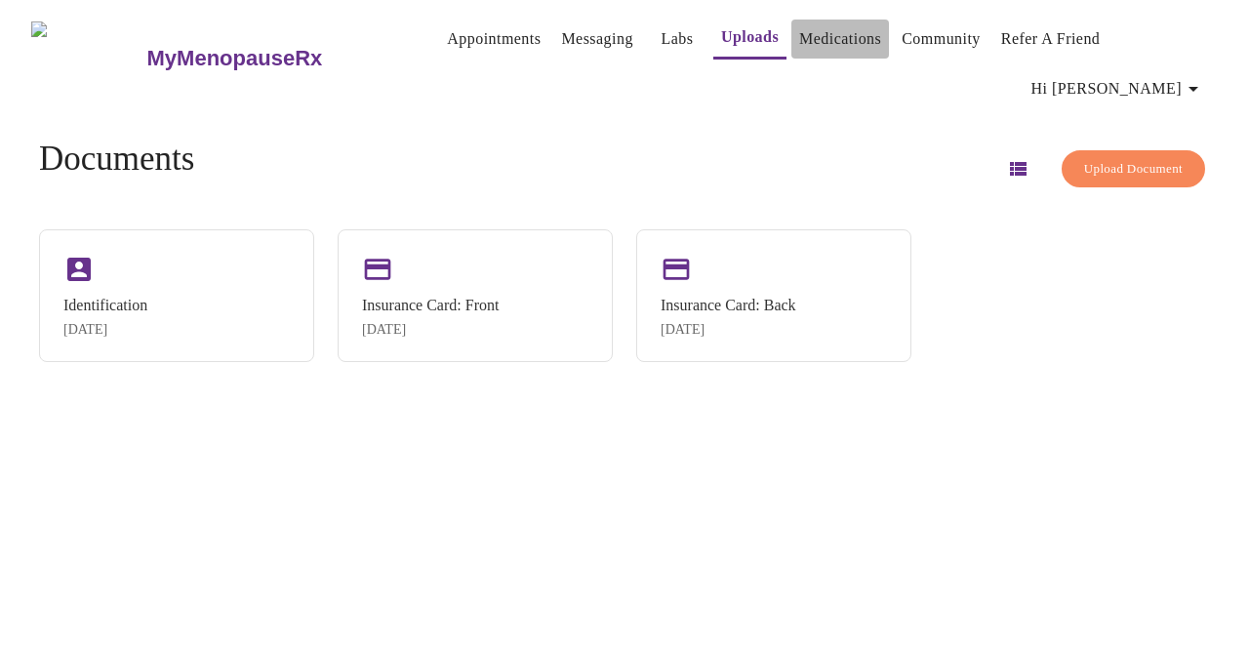
click at [820, 47] on link "Medications" at bounding box center [840, 38] width 82 height 27
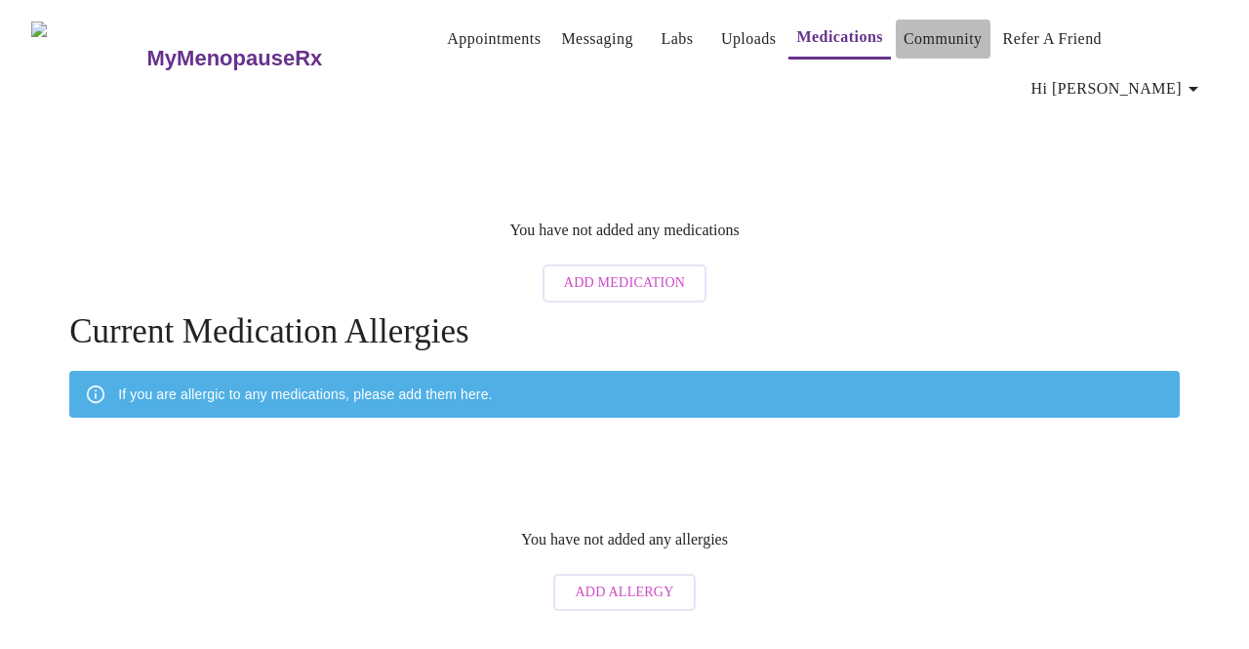
click at [904, 48] on link "Community" at bounding box center [943, 38] width 79 height 27
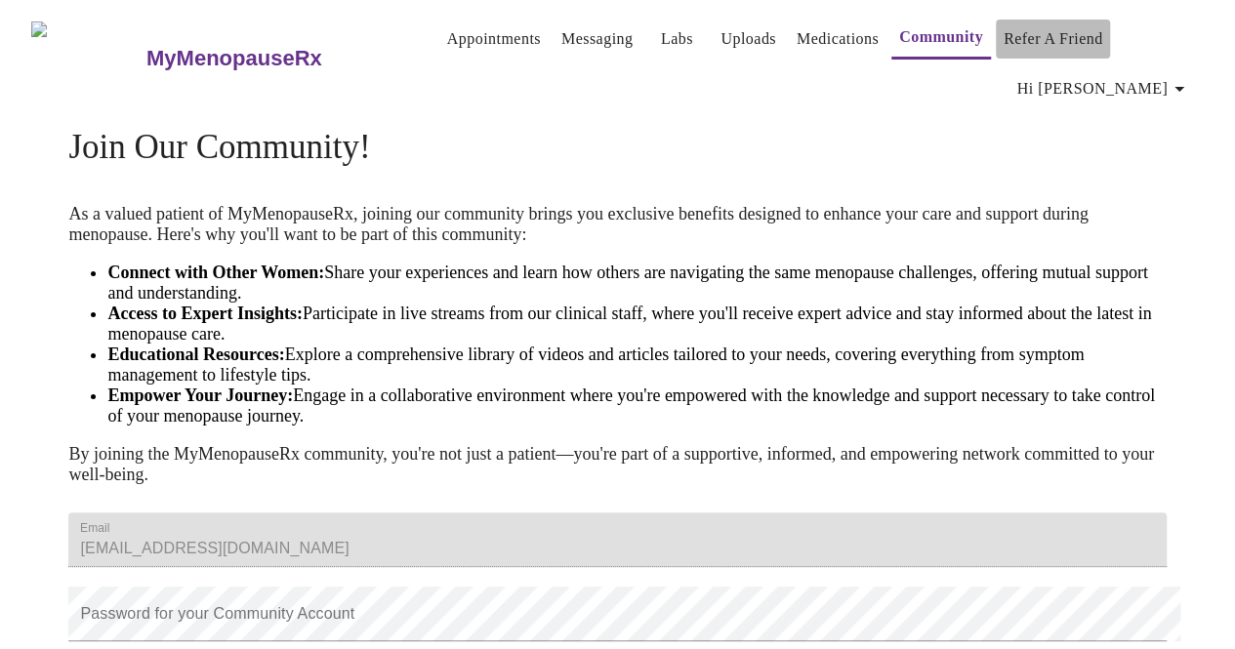
click at [1003, 43] on link "Refer a Friend" at bounding box center [1053, 38] width 100 height 27
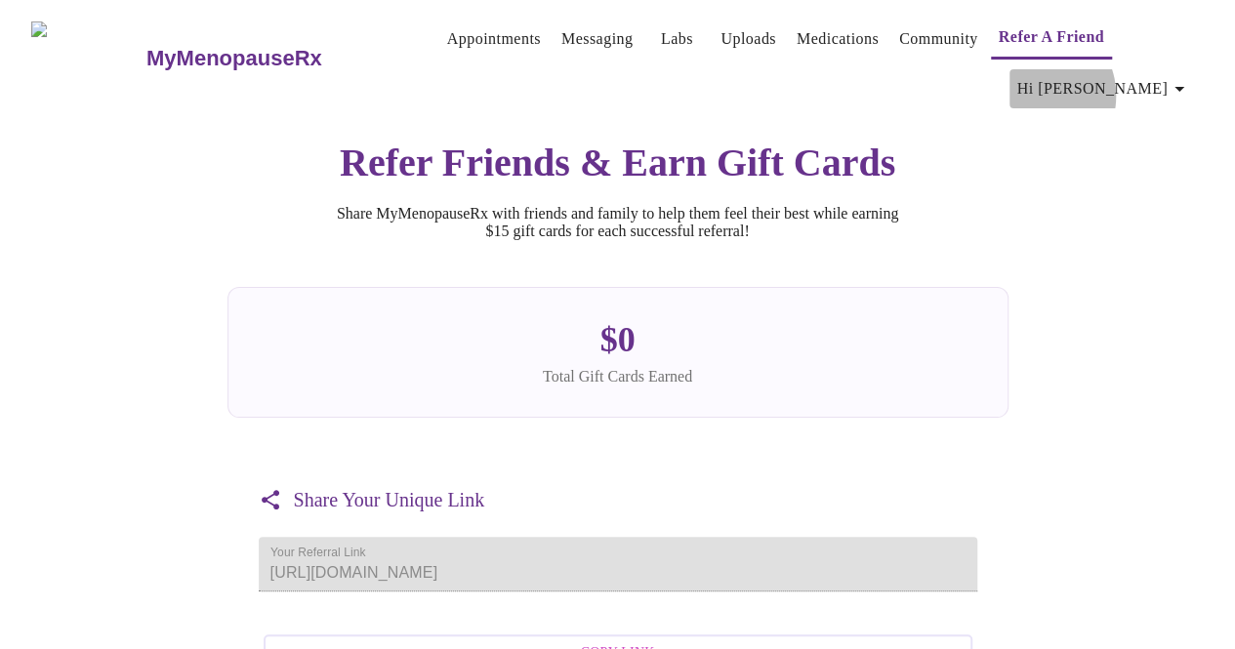
click at [1128, 88] on span "Hi [PERSON_NAME]" at bounding box center [1104, 88] width 174 height 27
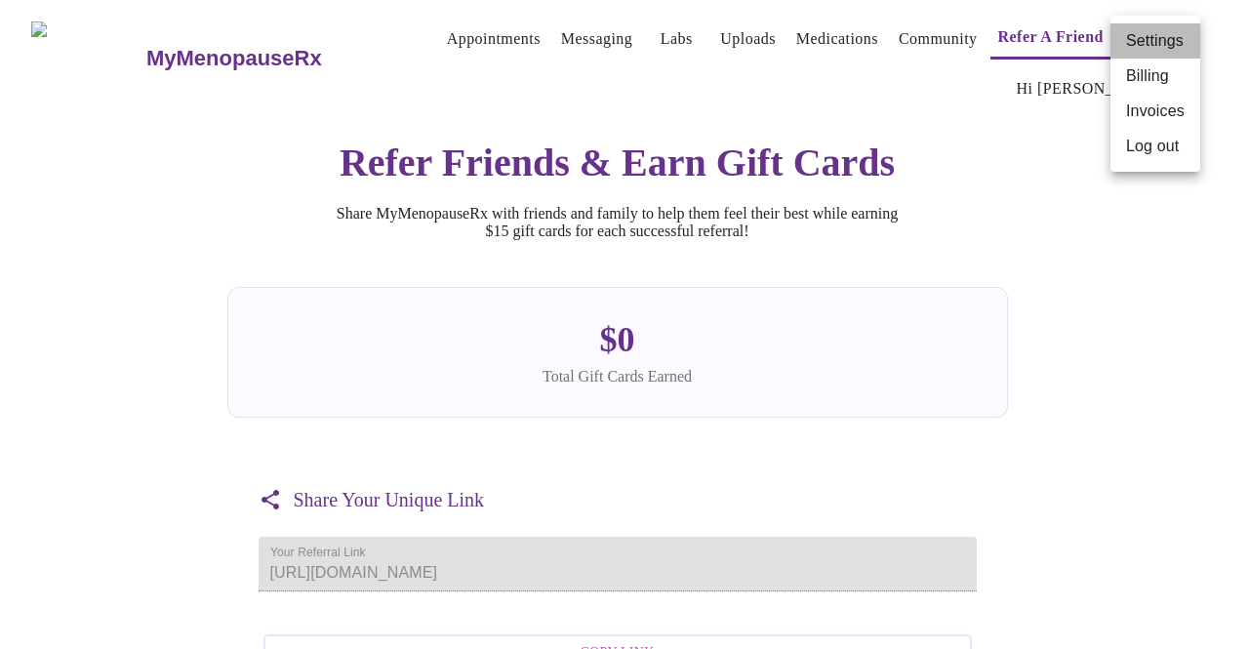
click at [1159, 37] on li "Settings" at bounding box center [1156, 40] width 90 height 35
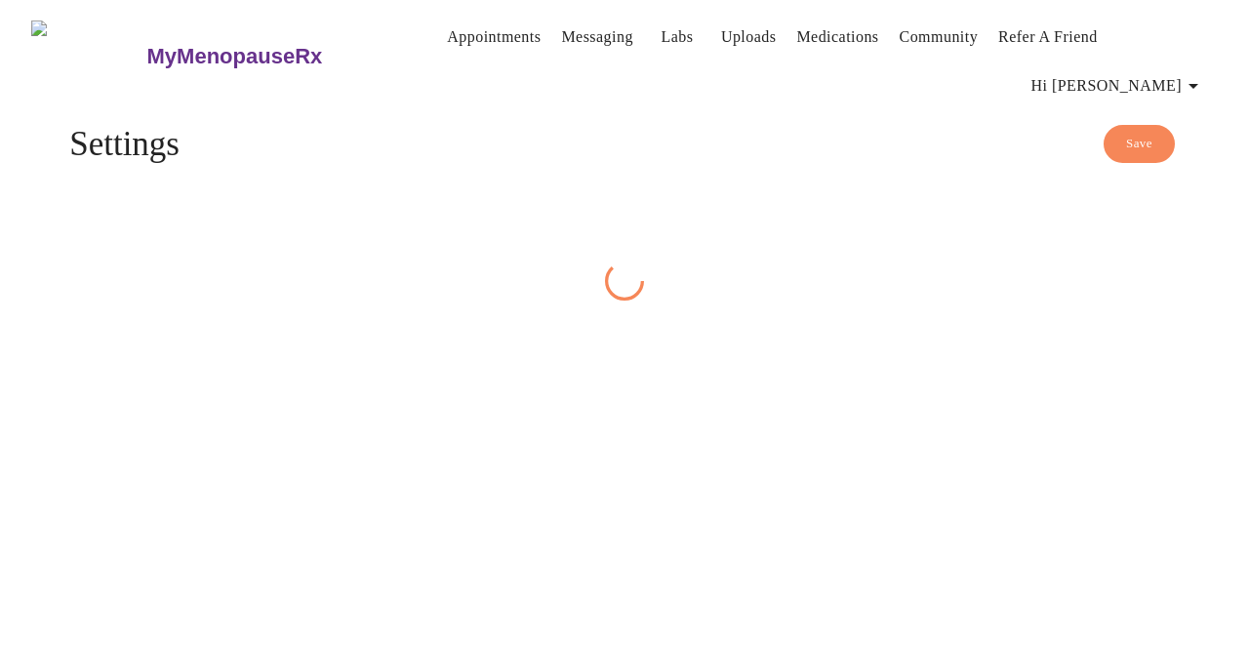
click at [447, 40] on link "Appointments" at bounding box center [494, 36] width 94 height 27
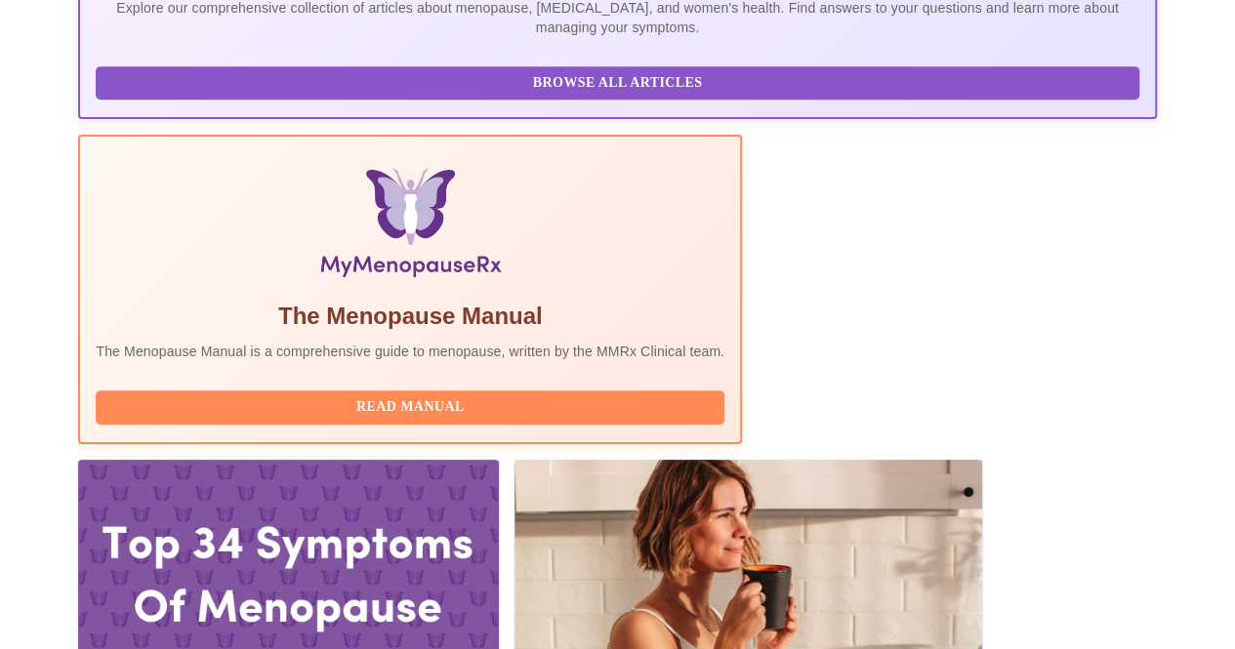
scroll to position [519, 0]
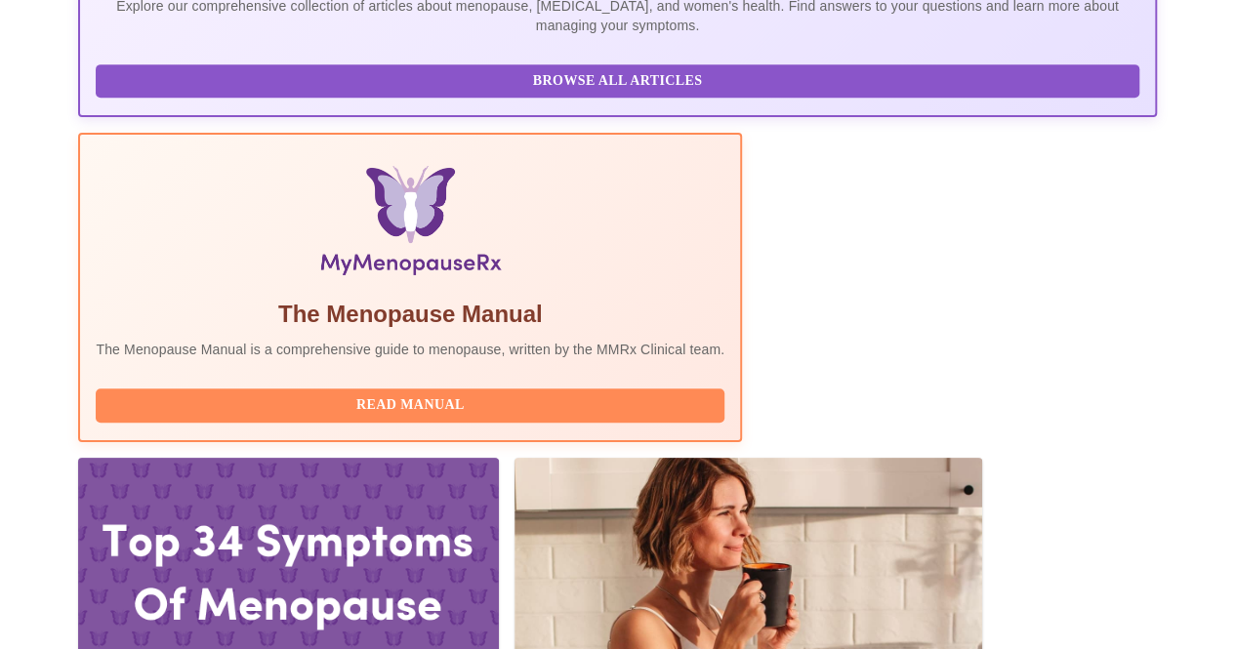
drag, startPoint x: 209, startPoint y: 386, endPoint x: 592, endPoint y: 341, distance: 386.2
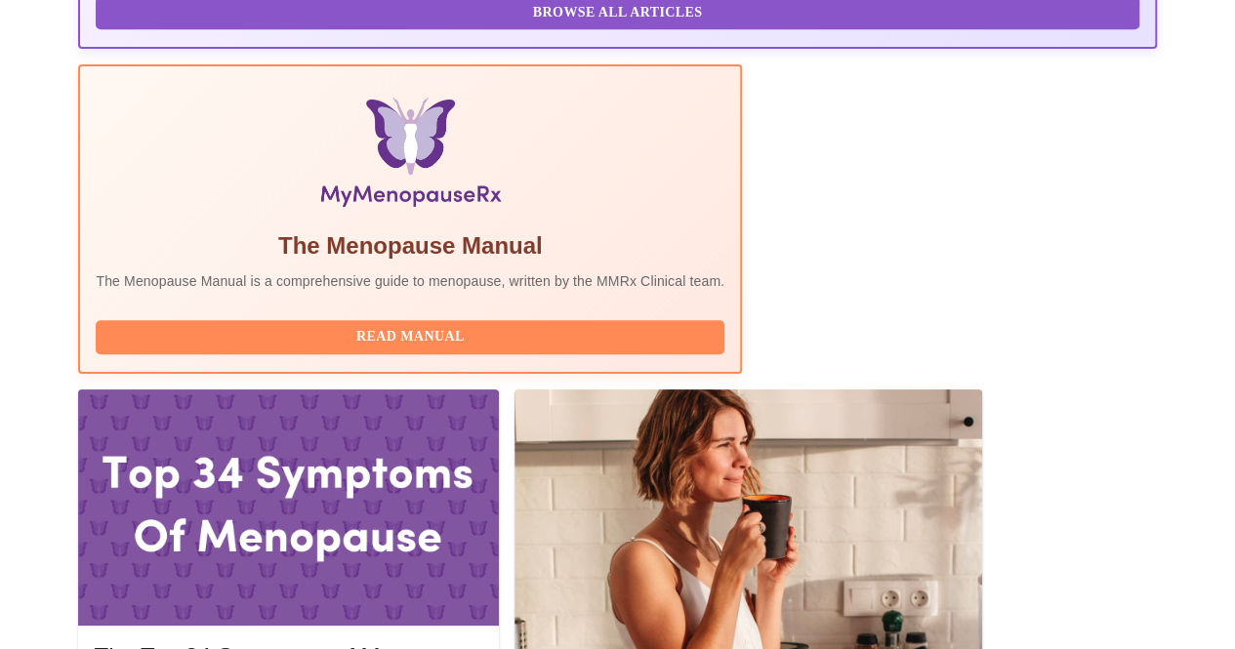
scroll to position [578, 0]
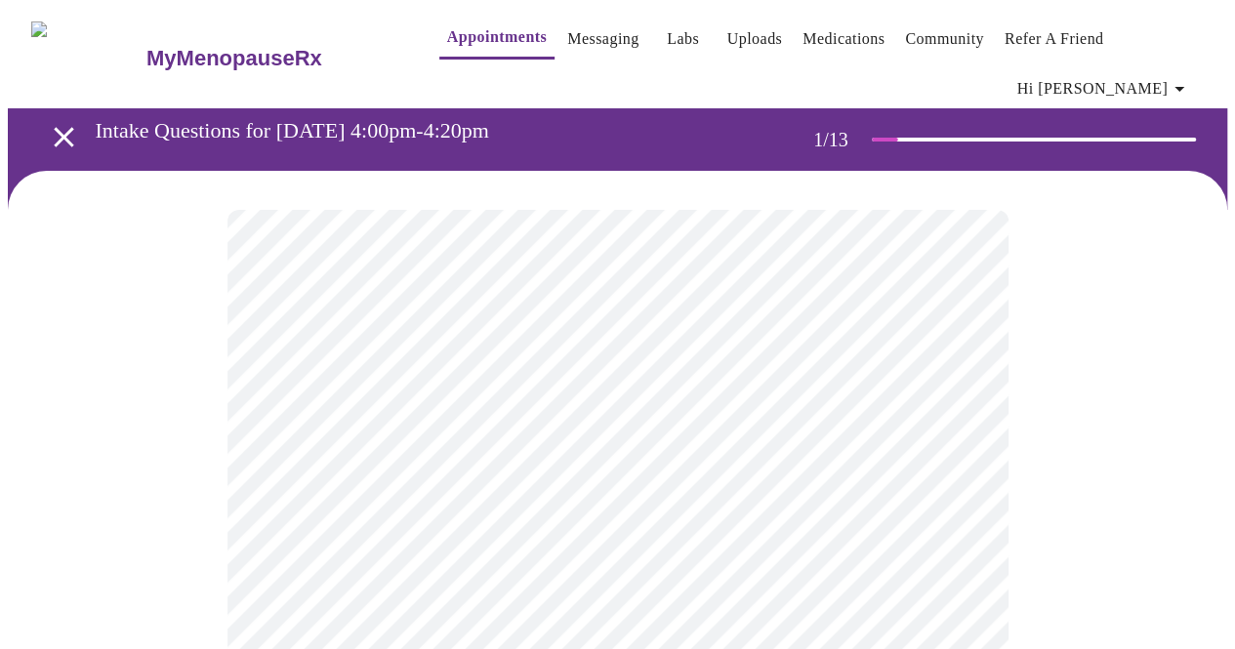
click at [520, 108] on div "Intake Questions for [DATE] 4:00pm-4:20pm 1 / 13" at bounding box center [624, 139] width 1203 height 62
click at [585, 41] on link "Messaging" at bounding box center [602, 38] width 71 height 27
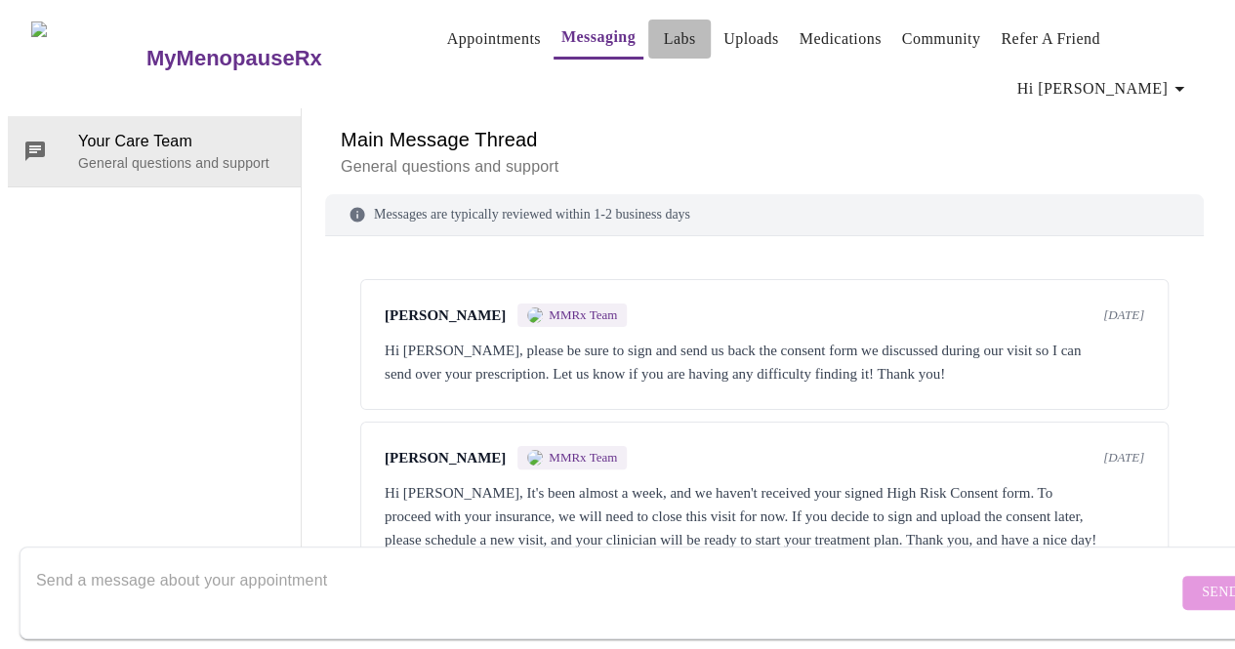
click at [664, 45] on link "Labs" at bounding box center [680, 38] width 32 height 27
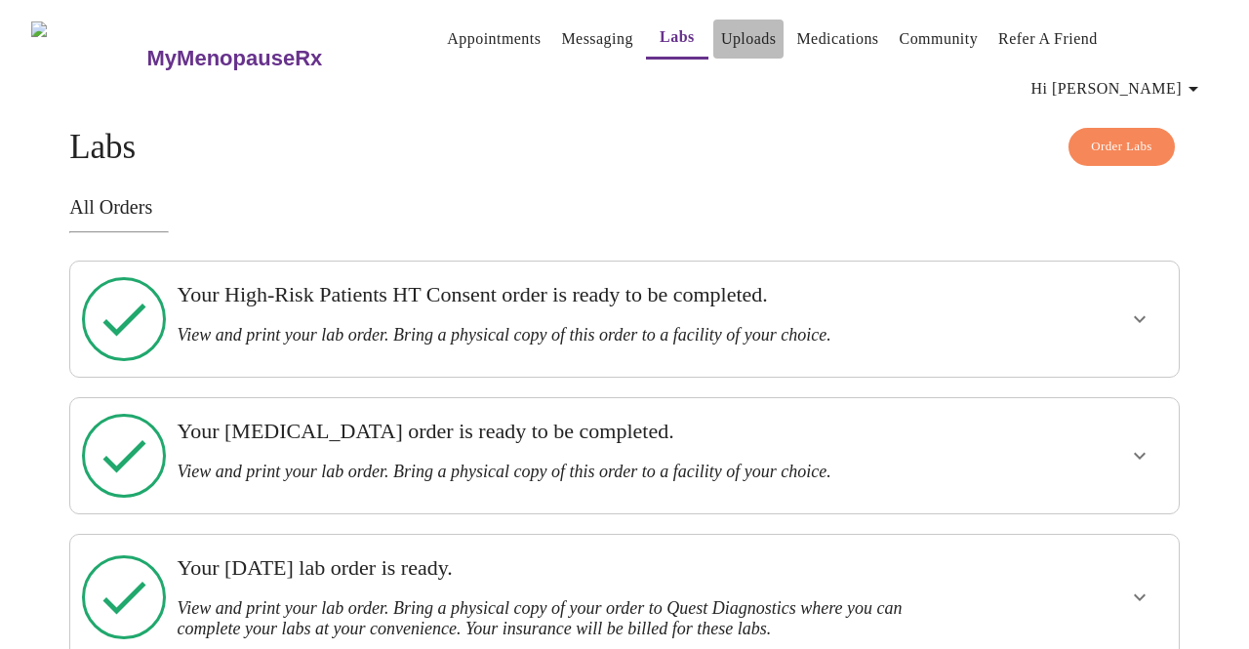
click at [738, 47] on link "Uploads" at bounding box center [749, 38] width 56 height 27
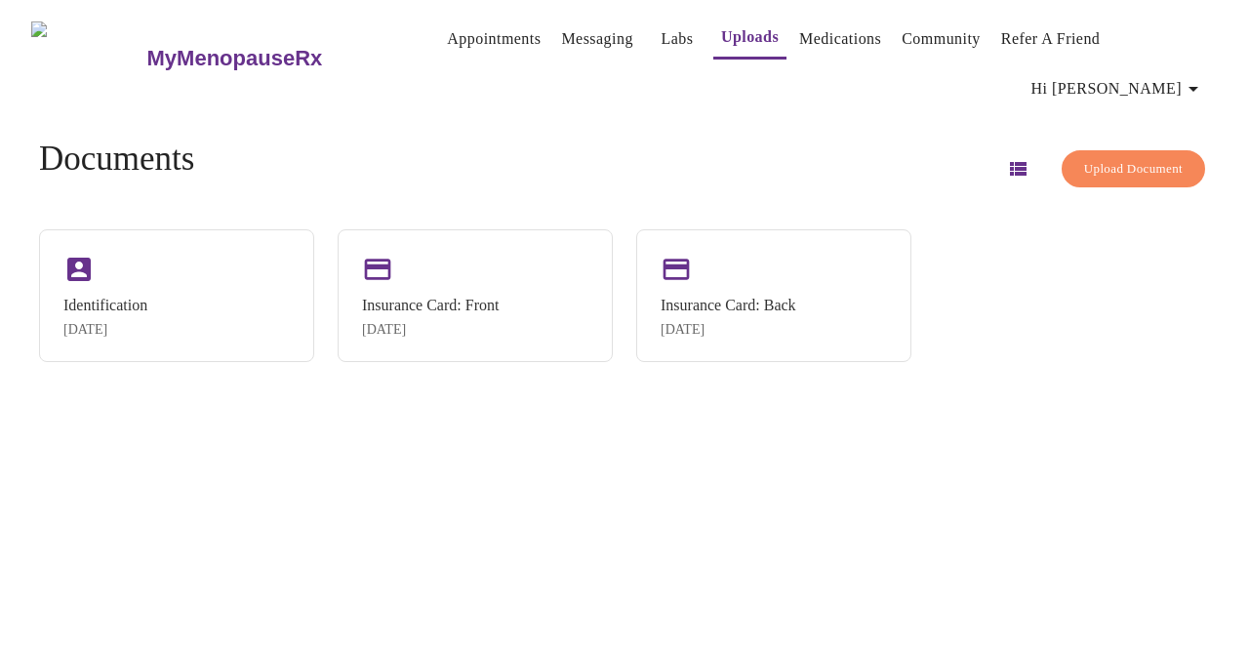
click at [826, 53] on link "Medications" at bounding box center [840, 38] width 82 height 27
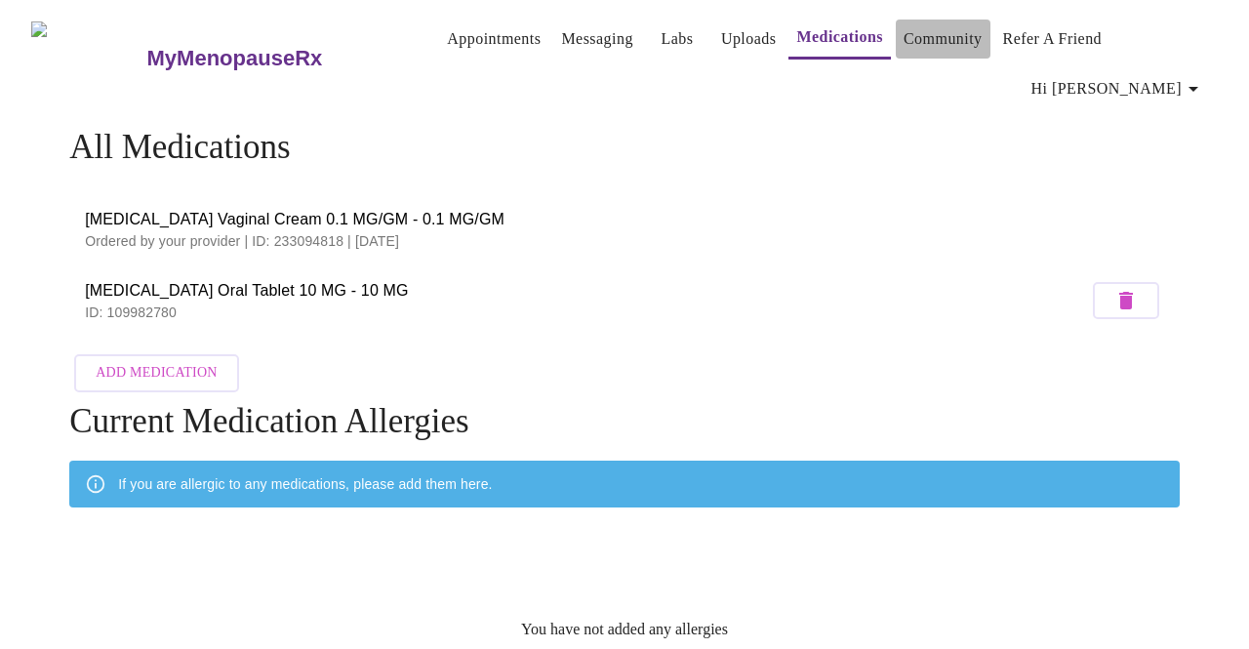
click at [933, 50] on link "Community" at bounding box center [943, 38] width 79 height 27
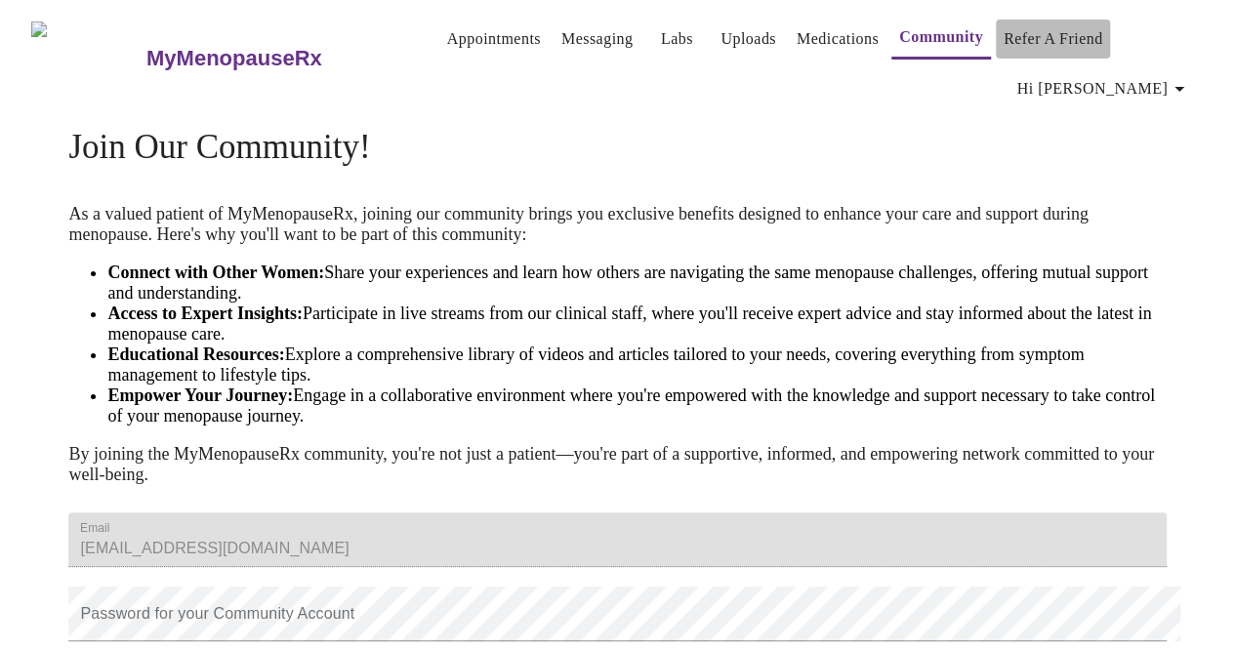
click at [1015, 47] on link "Refer a Friend" at bounding box center [1053, 38] width 100 height 27
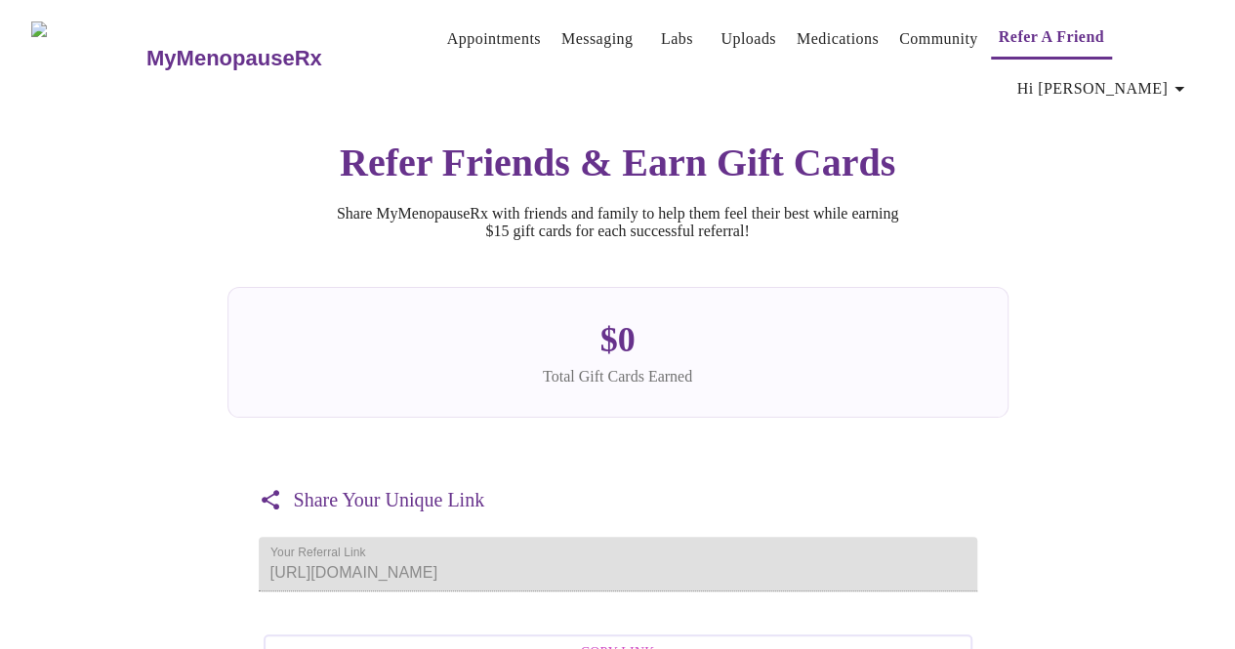
click at [1105, 46] on span "Appointments Messaging Labs Uploads Medications Community Refer a Friend Hi [PE…" at bounding box center [801, 58] width 803 height 101
click at [1110, 84] on button "Hi [PERSON_NAME]" at bounding box center [1103, 88] width 189 height 39
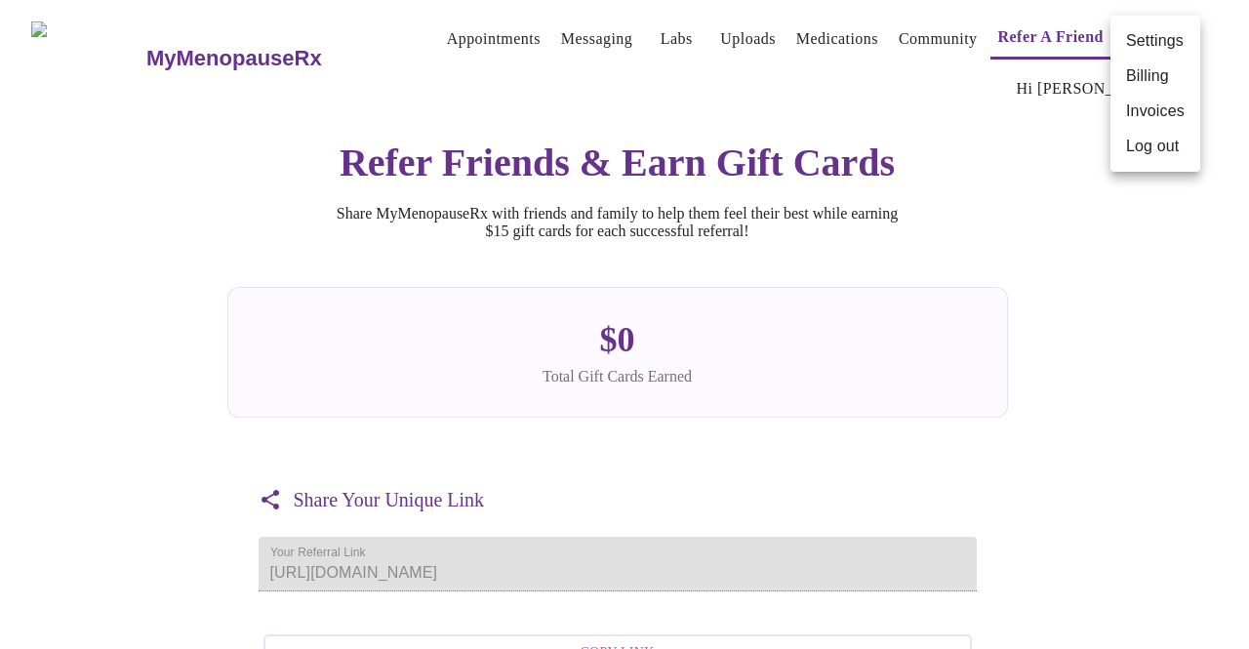
click at [954, 338] on div at bounding box center [624, 324] width 1249 height 649
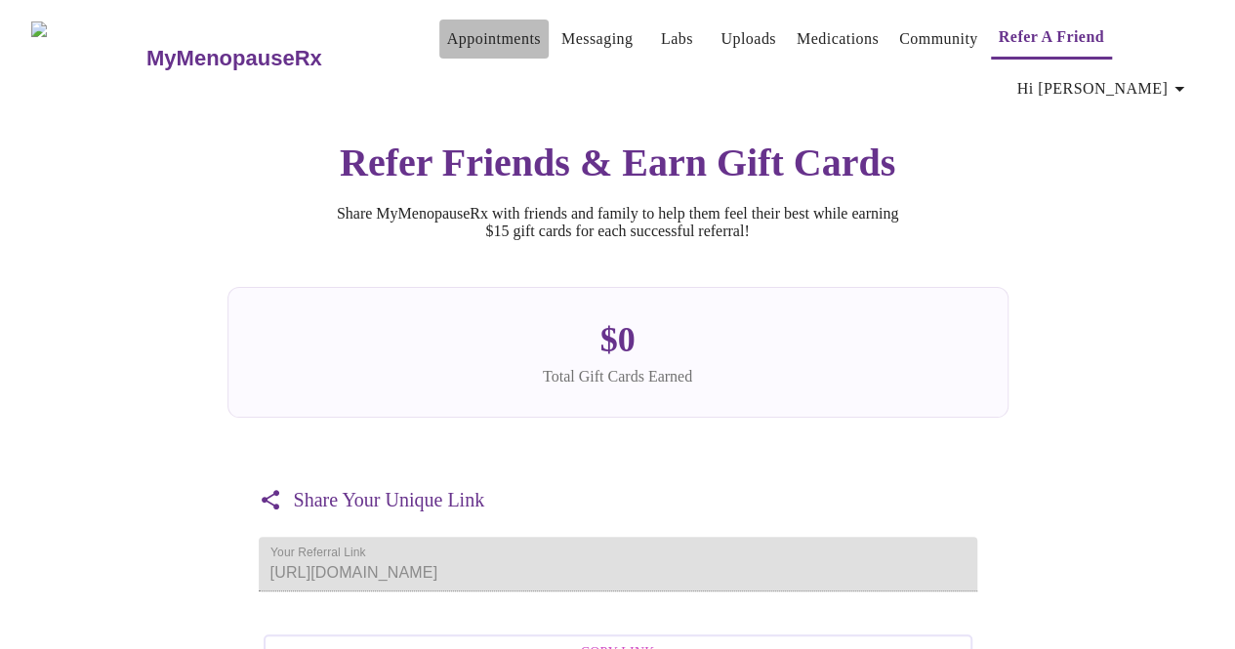
click at [447, 25] on link "Appointments" at bounding box center [494, 38] width 94 height 27
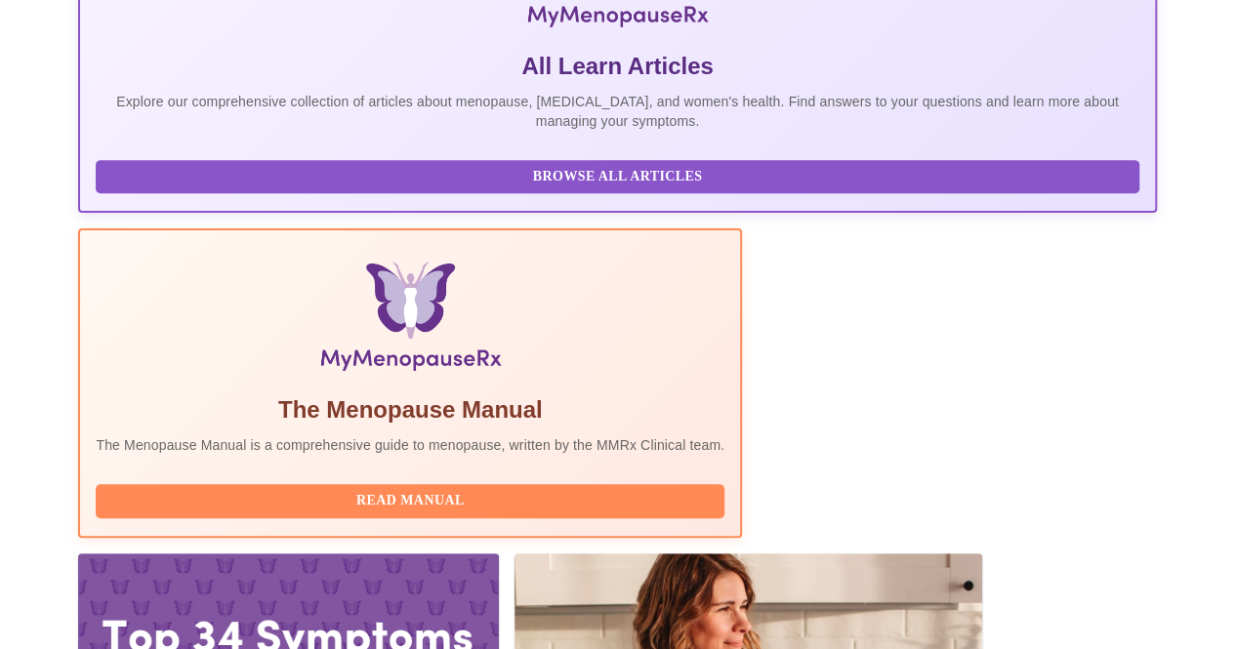
scroll to position [426, 0]
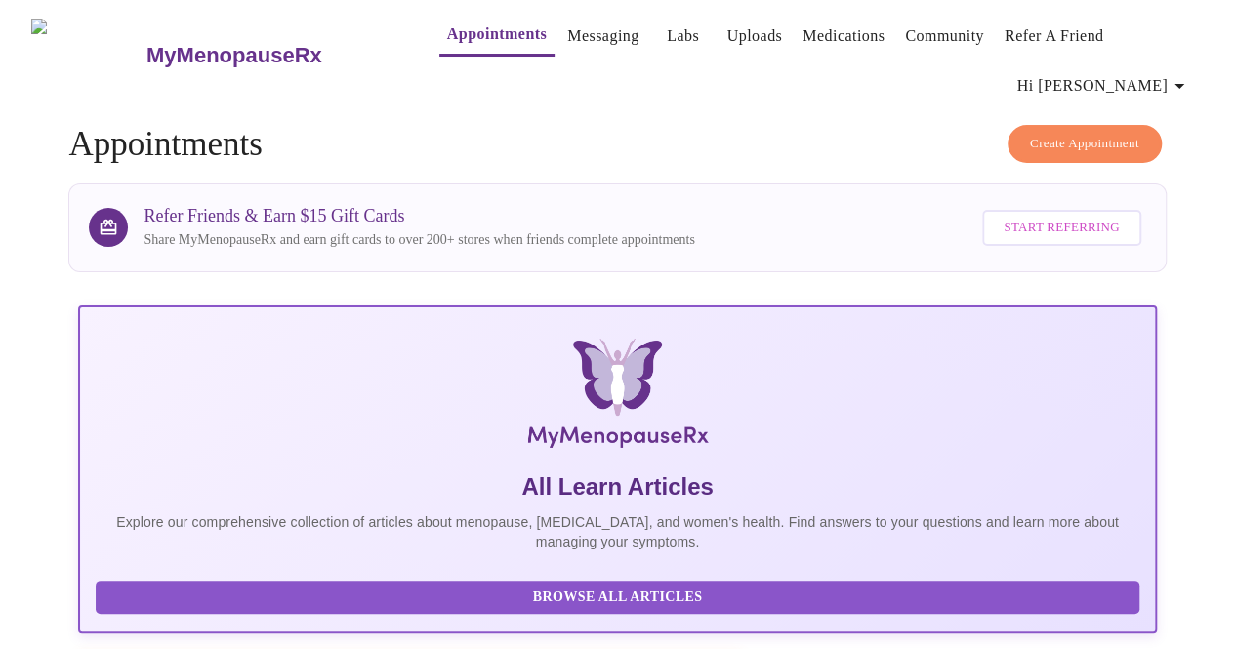
scroll to position [0, 0]
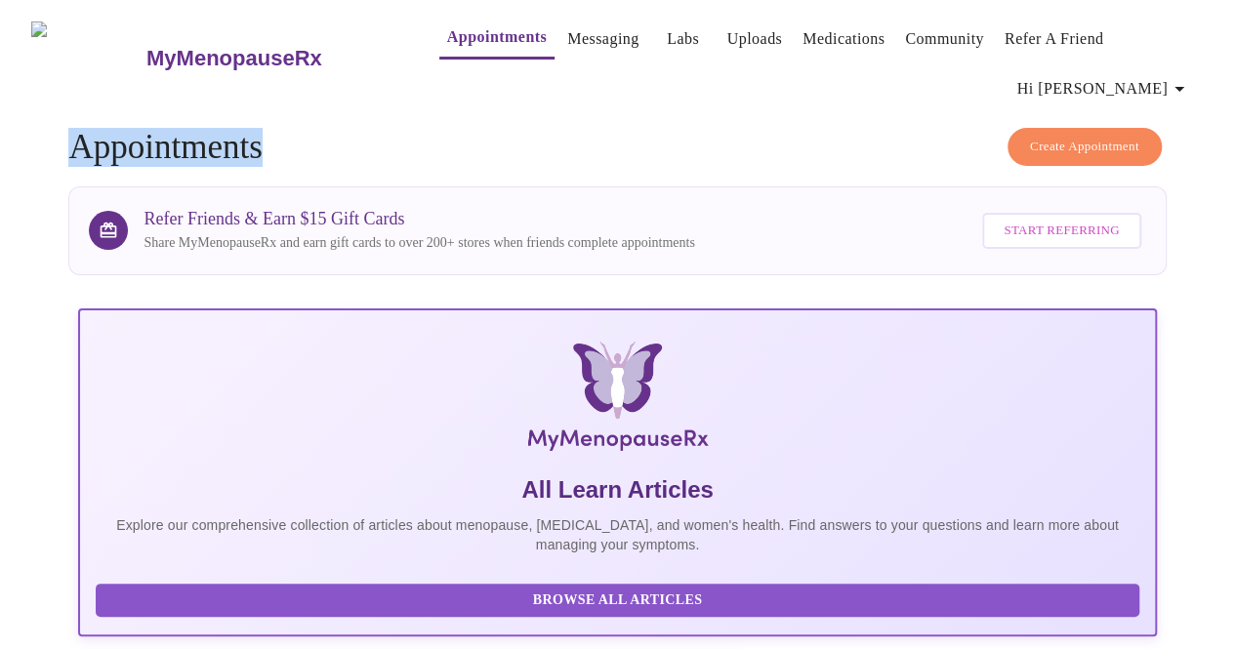
drag, startPoint x: 461, startPoint y: 119, endPoint x: 299, endPoint y: 39, distance: 180.7
